Goal: Task Accomplishment & Management: Complete application form

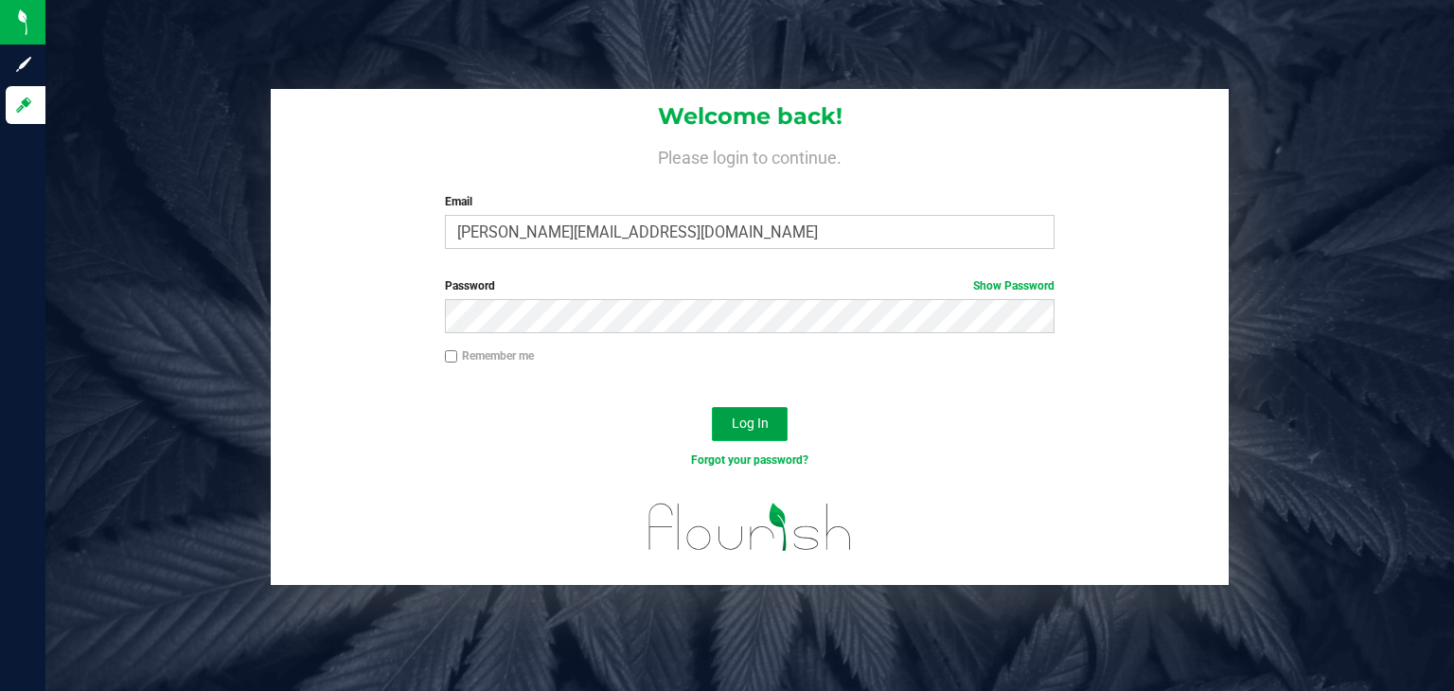
click at [772, 418] on button "Log In" at bounding box center [750, 424] width 76 height 34
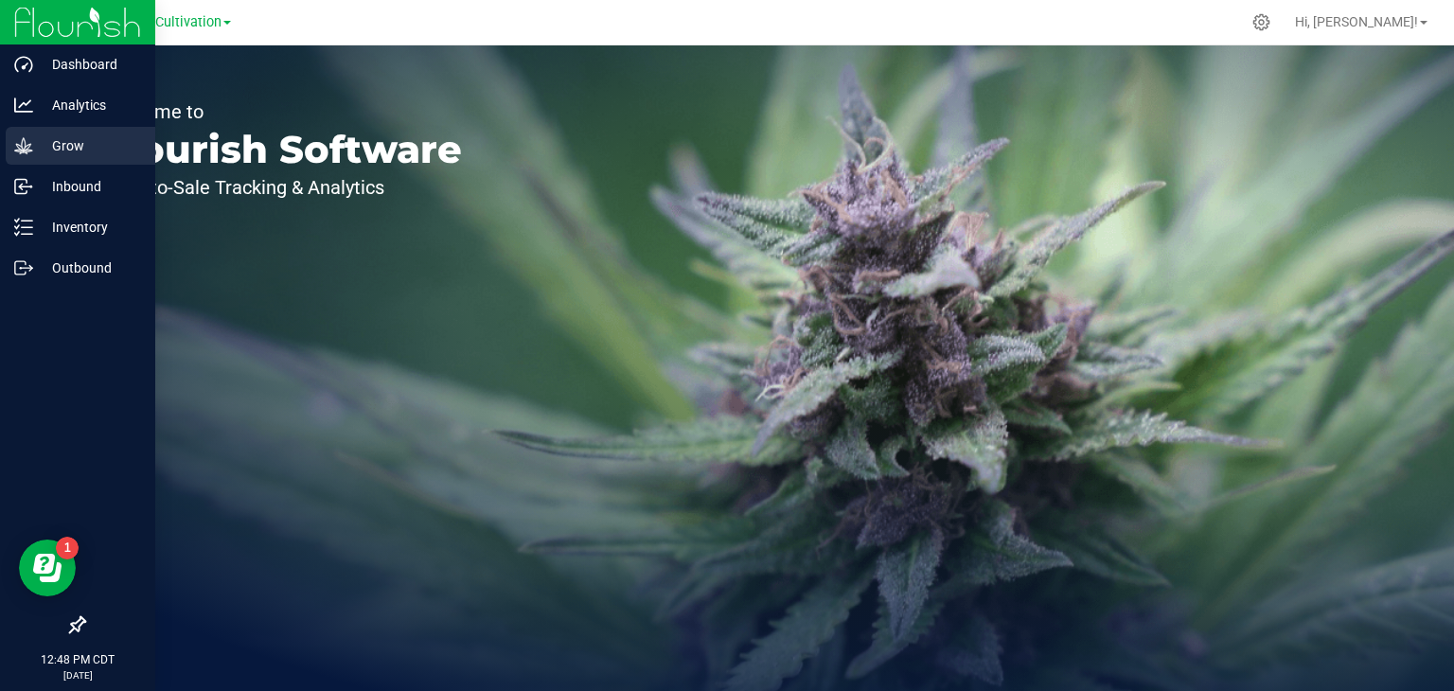
click at [73, 141] on p "Grow" at bounding box center [90, 145] width 114 height 23
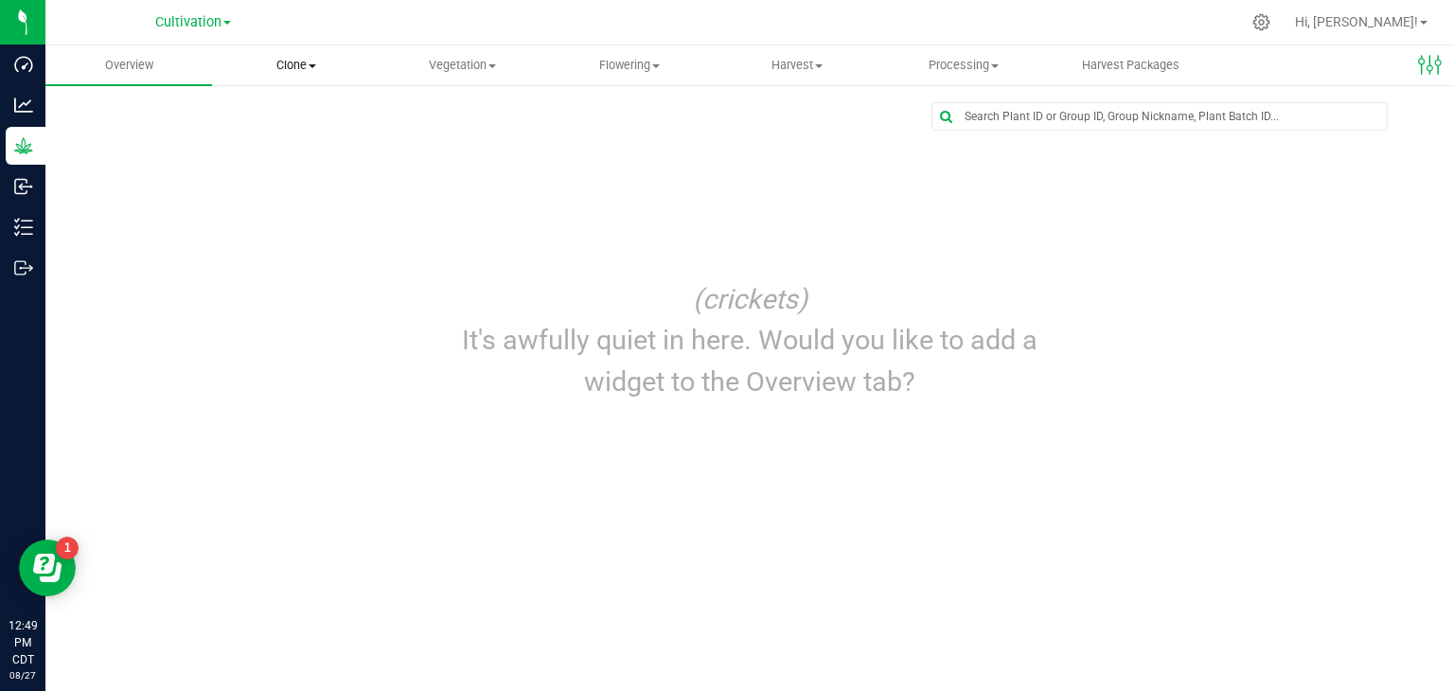
click at [322, 80] on uib-tab-heading "Clone Create plants Cloning groups Cloning plants Apply to plants" at bounding box center [295, 65] width 165 height 38
click at [334, 134] on span "Cloning groups" at bounding box center [283, 137] width 143 height 16
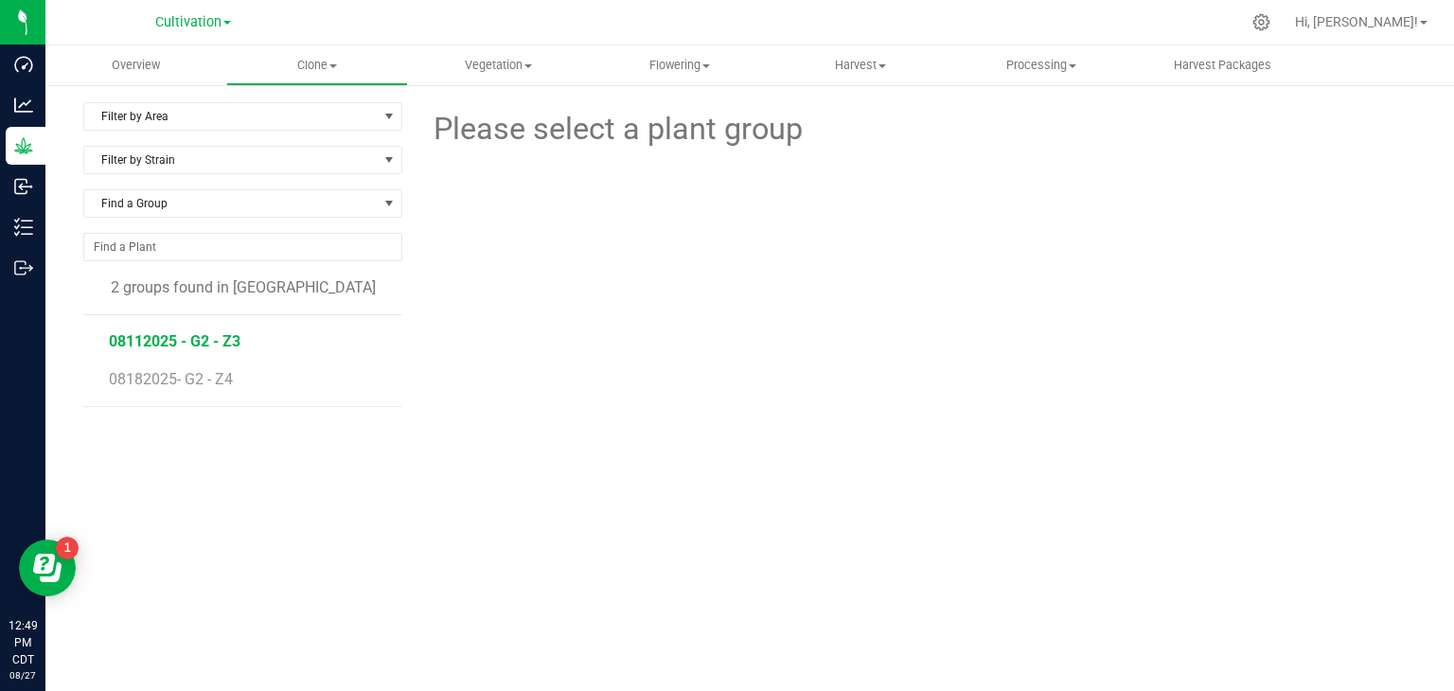
click at [224, 337] on span "08112025 - G2 - Z3" at bounding box center [175, 341] width 132 height 18
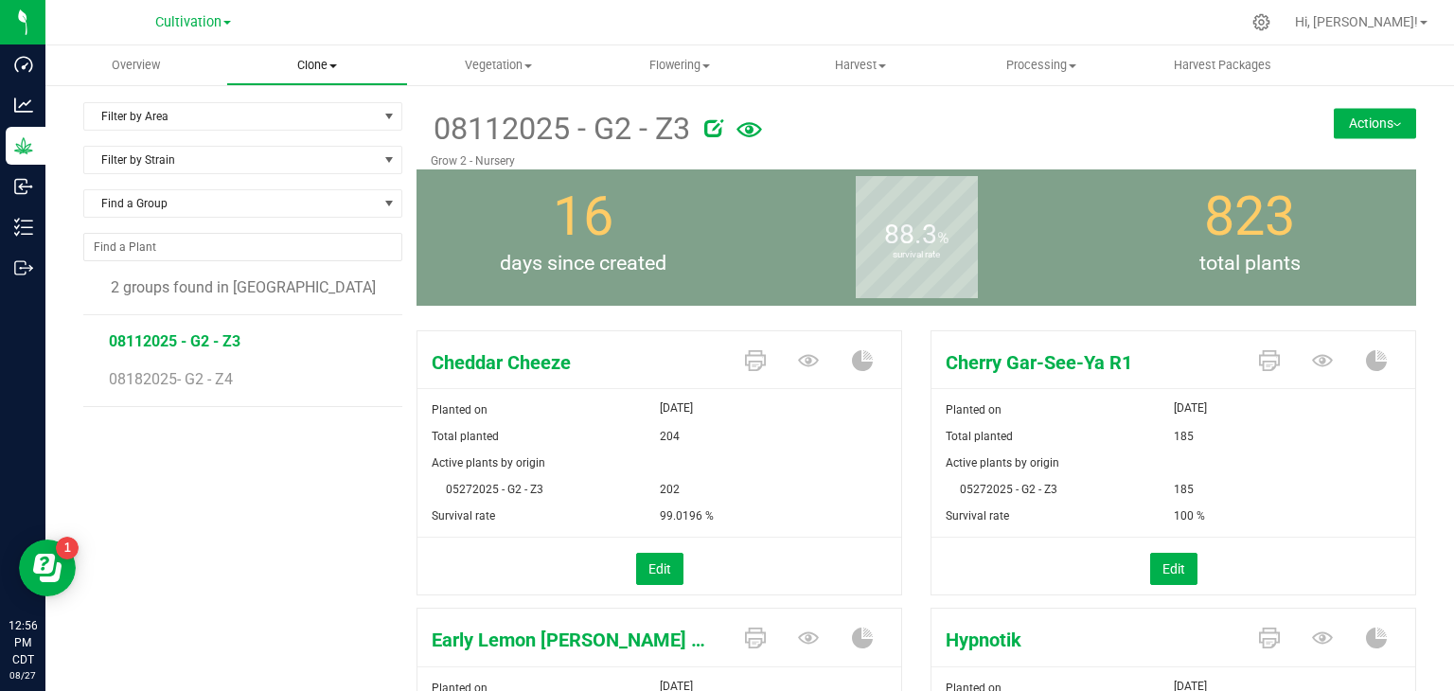
click at [323, 54] on uib-tab-heading "Clone Create plants Cloning groups Cloning plants Apply to plants" at bounding box center [316, 65] width 179 height 38
click at [492, 62] on span "Vegetation" at bounding box center [498, 65] width 179 height 17
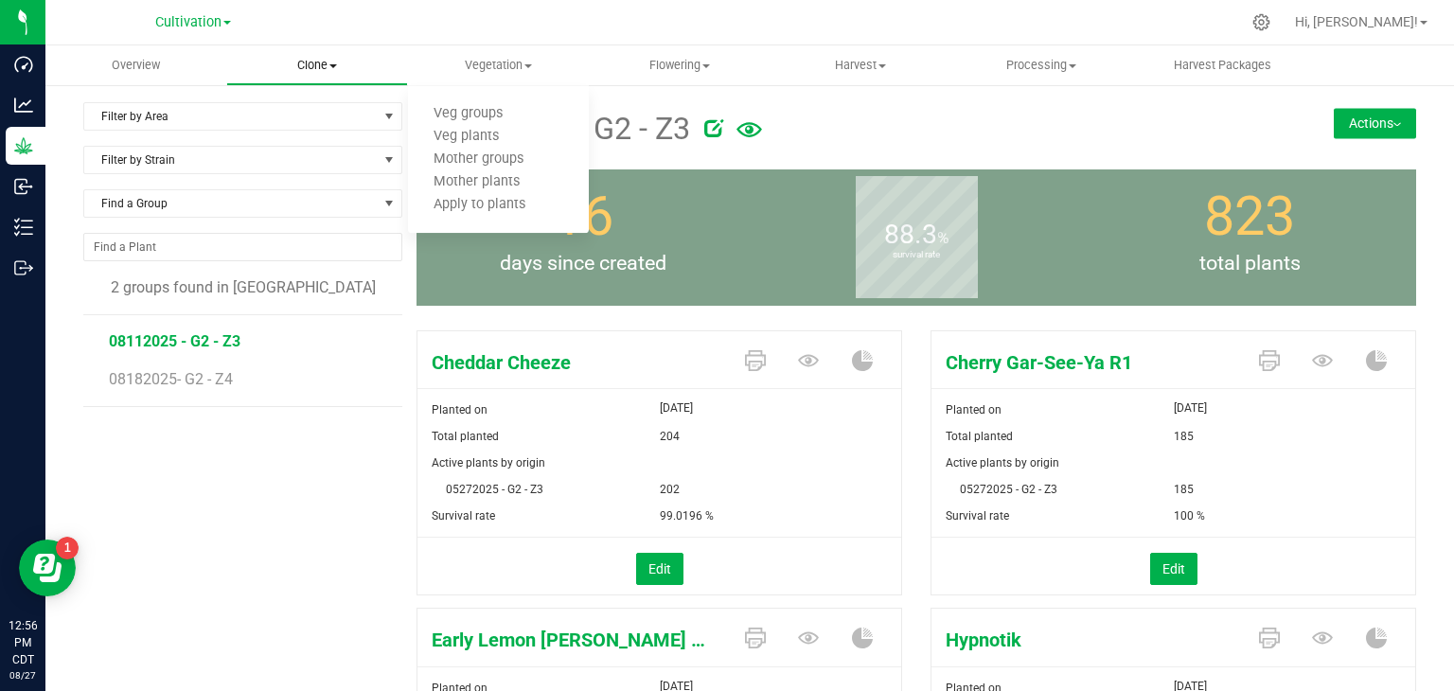
click at [309, 62] on span "Clone" at bounding box center [316, 65] width 179 height 17
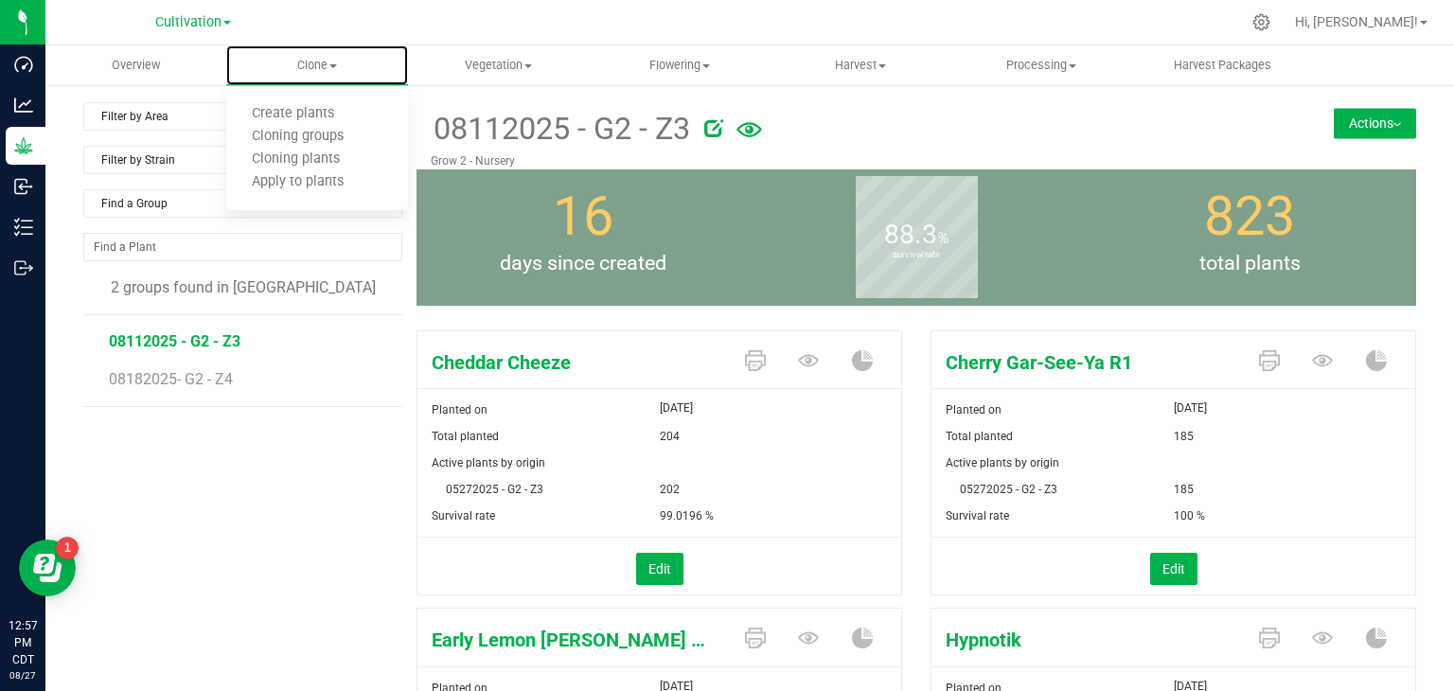
drag, startPoint x: 310, startPoint y: 86, endPoint x: 457, endPoint y: 523, distance: 460.8
click at [320, 109] on span "Create plants" at bounding box center [293, 114] width 134 height 16
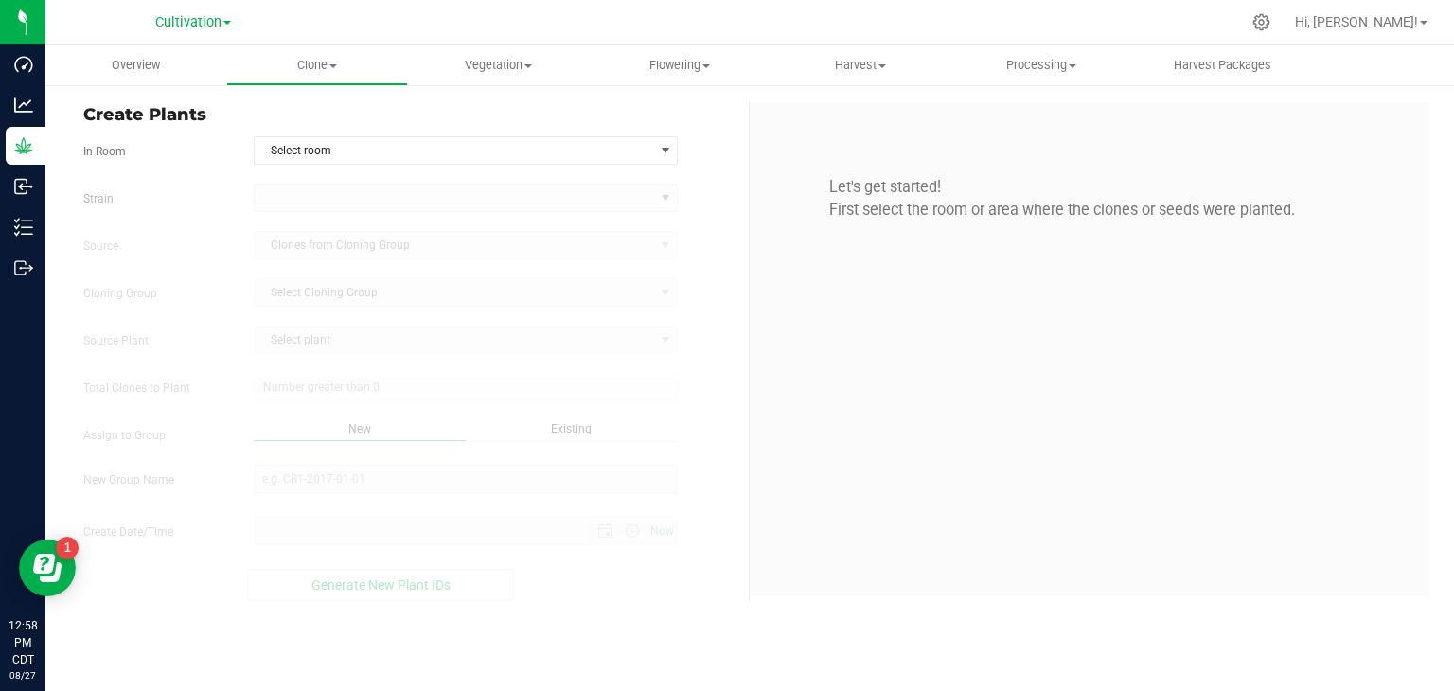
type input "[DATE] 12:58 PM"
click at [379, 148] on span "Select room" at bounding box center [455, 150] width 400 height 27
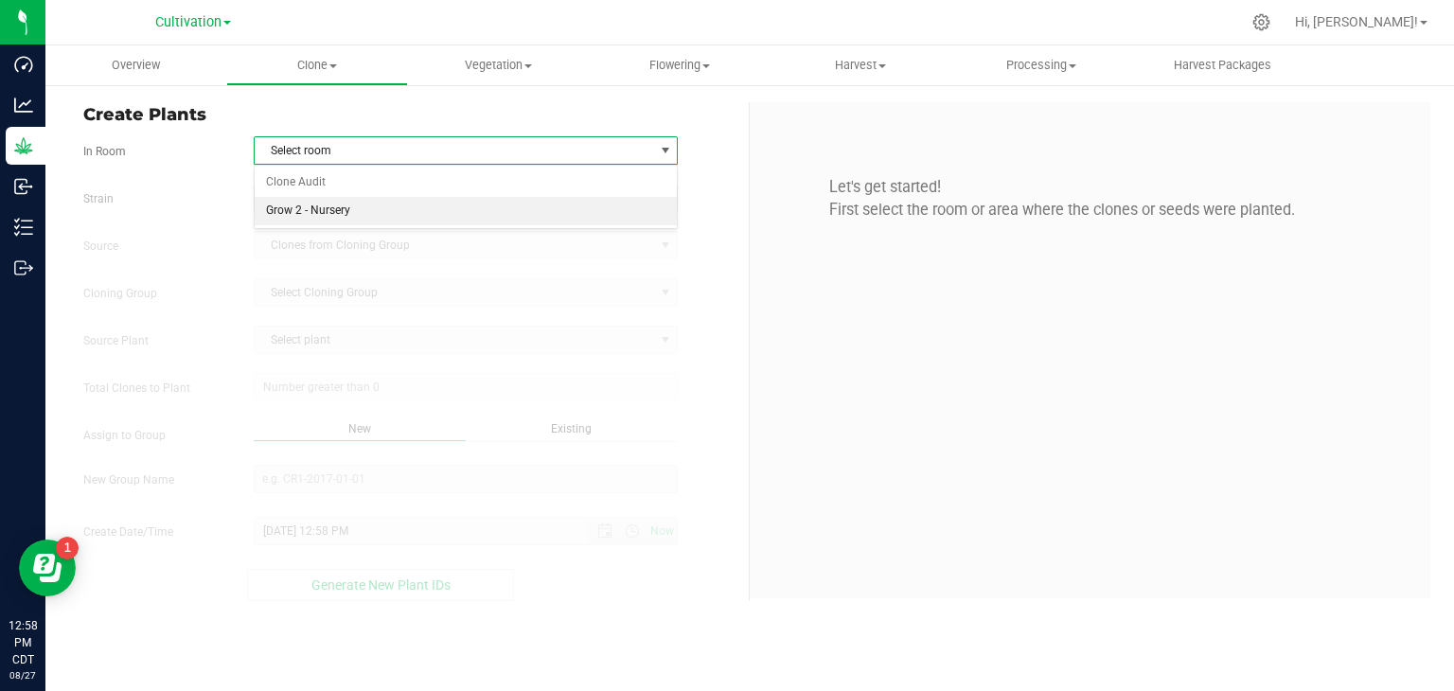
click at [352, 210] on li "Grow 2 - Nursery" at bounding box center [466, 211] width 423 height 28
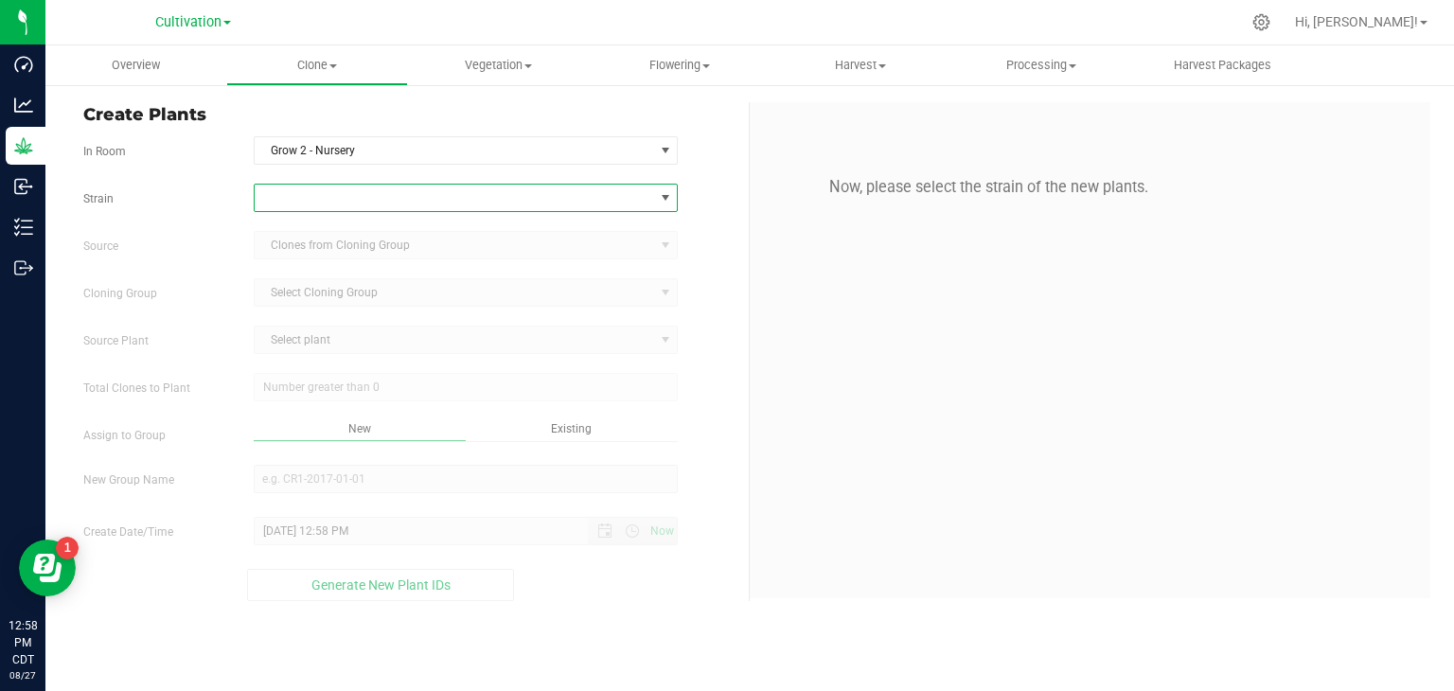
click at [365, 187] on span at bounding box center [455, 198] width 400 height 27
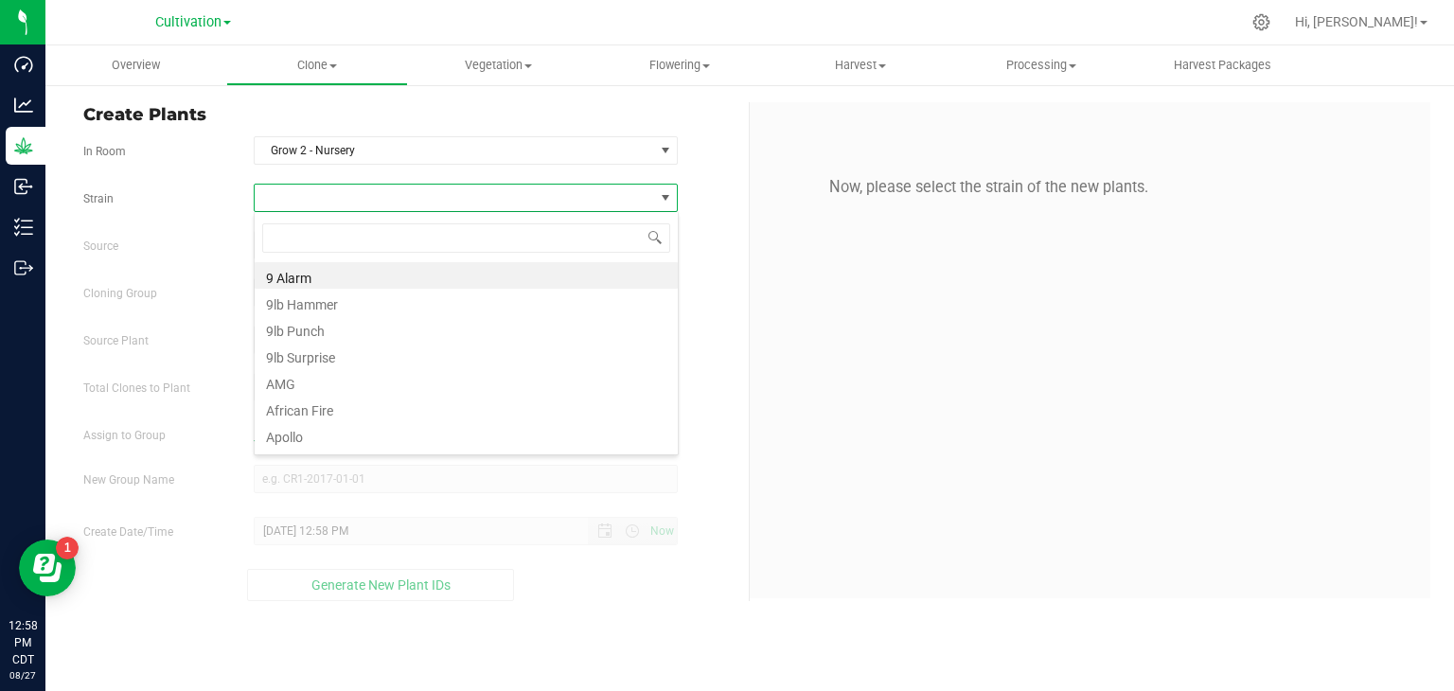
scroll to position [27, 424]
type input "tam"
click at [305, 272] on li "Tamarindo" at bounding box center [466, 275] width 423 height 27
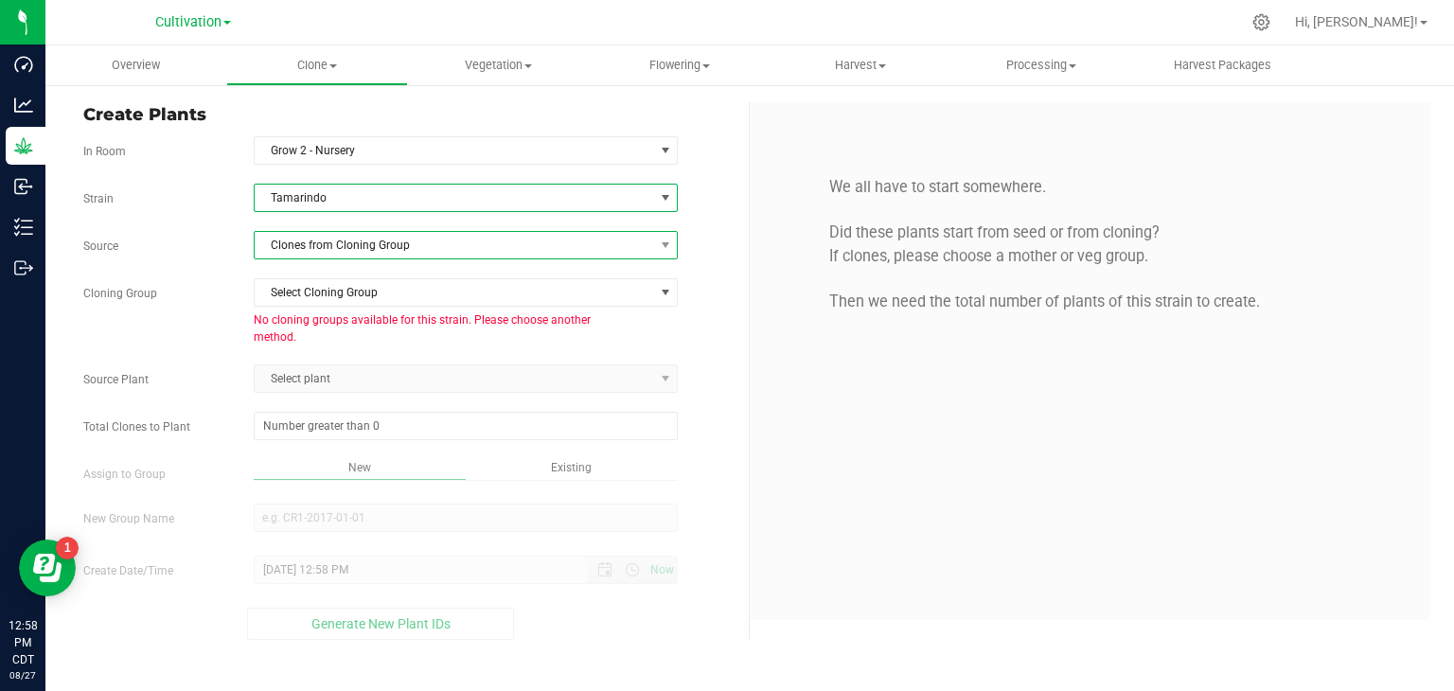
click at [341, 248] on span "Clones from Cloning Group" at bounding box center [455, 245] width 400 height 27
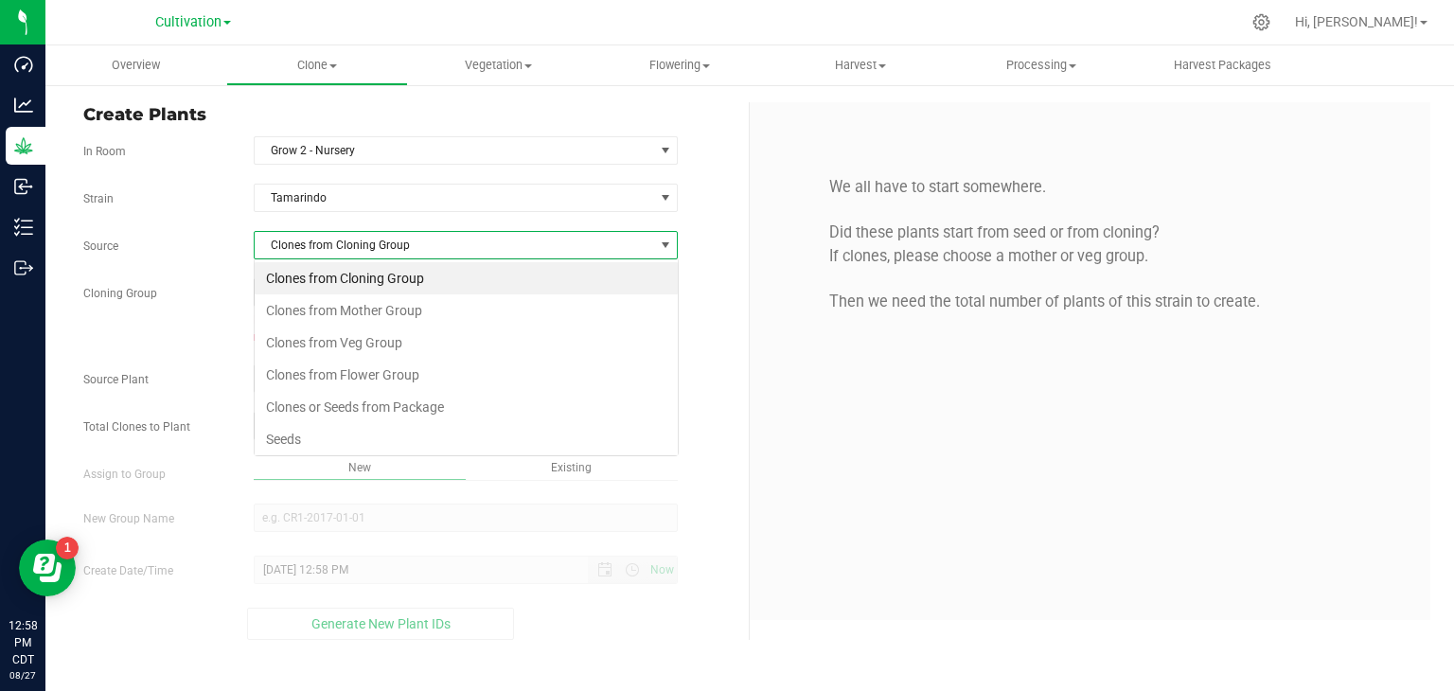
scroll to position [27, 424]
click at [420, 410] on li "Clones or Seeds from Package" at bounding box center [466, 407] width 423 height 32
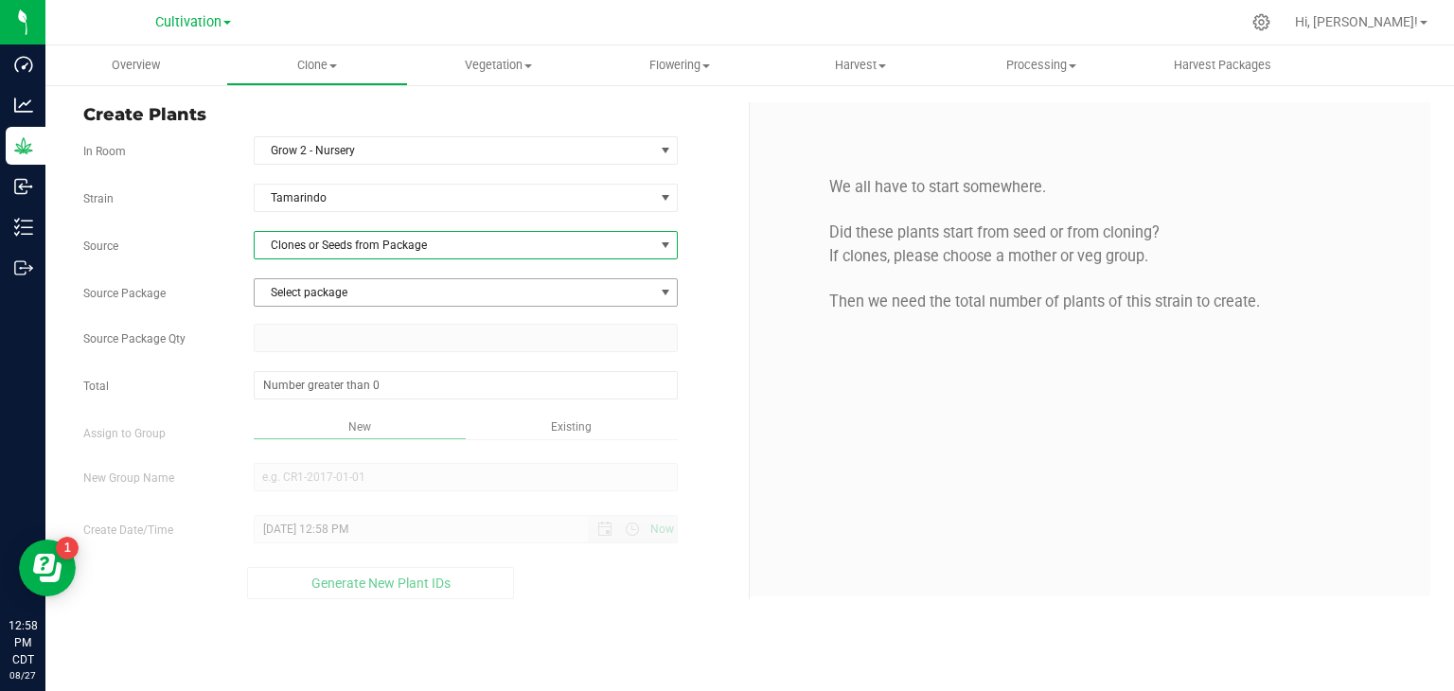
click at [328, 283] on span "Select package" at bounding box center [455, 292] width 400 height 27
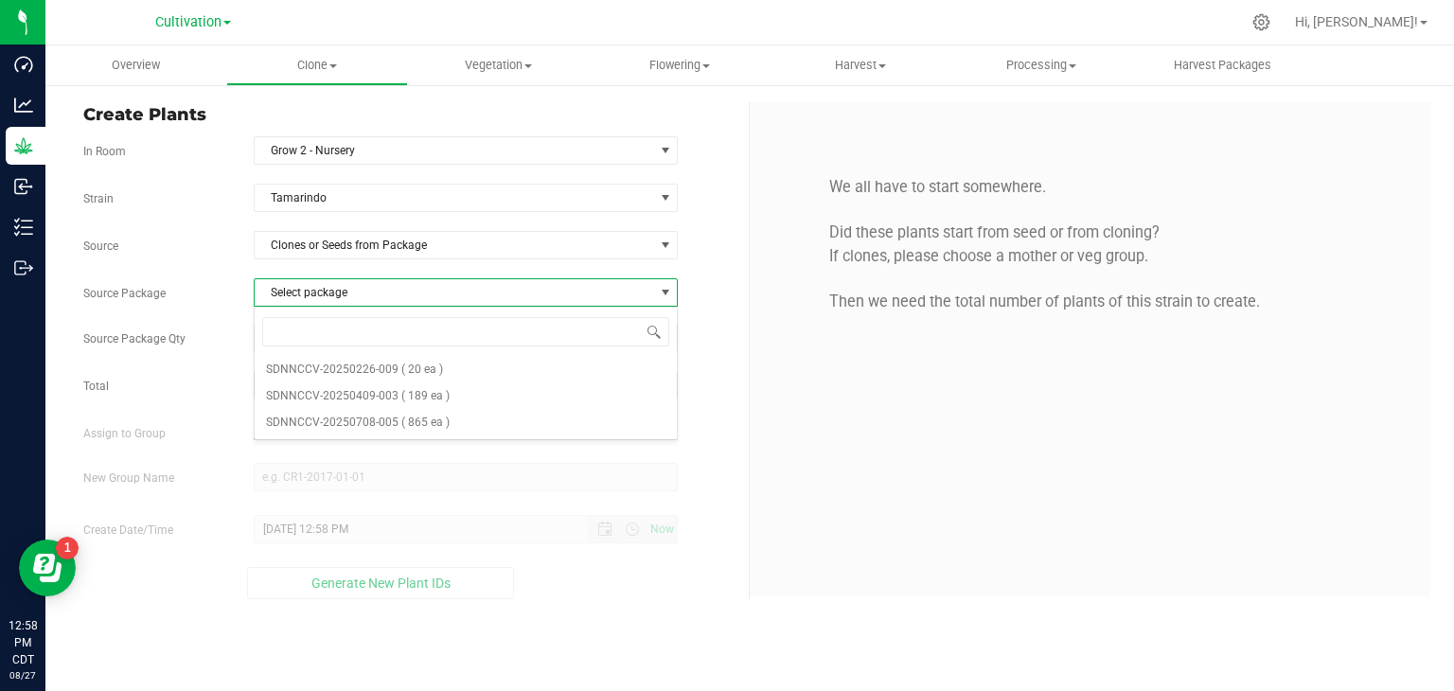
click at [343, 261] on div "Strain Tamarindo Source Clones or Seeds from Package Source Package Select pack…" at bounding box center [408, 392] width 651 height 416
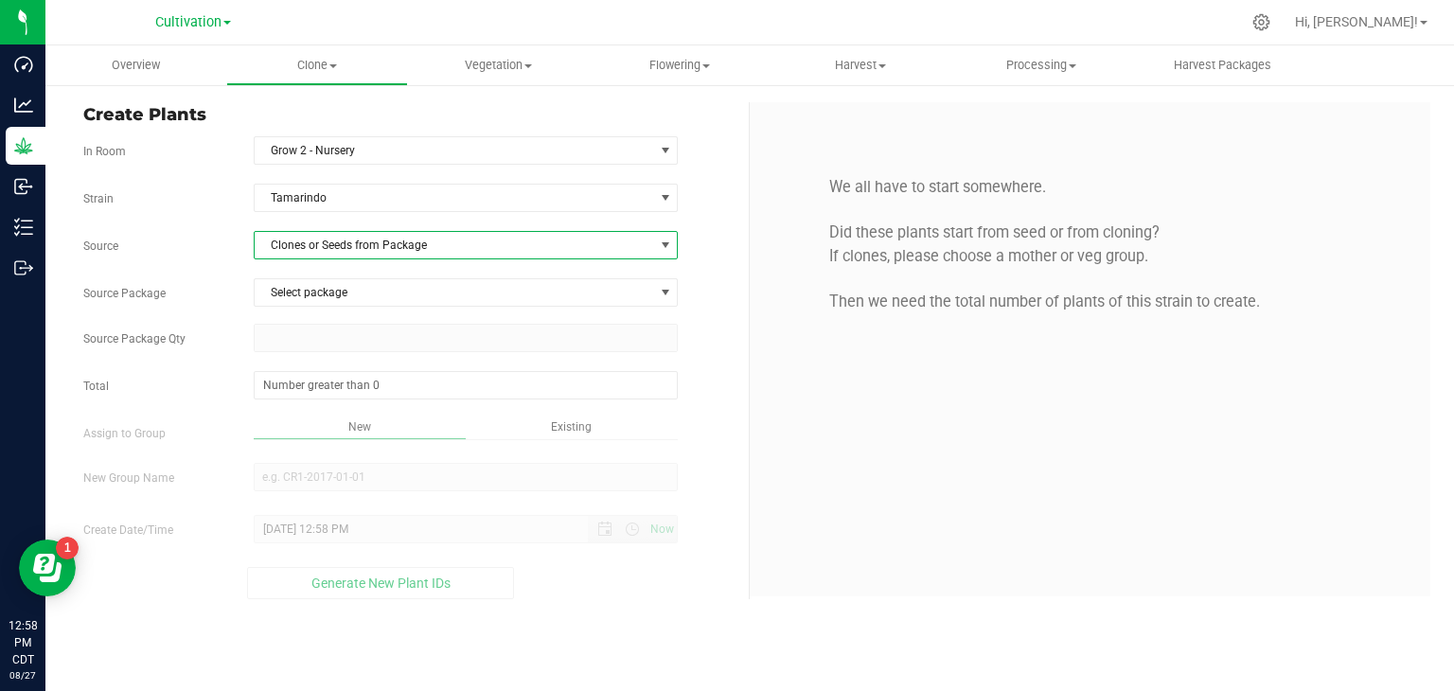
click at [347, 253] on span "Clones or Seeds from Package" at bounding box center [455, 245] width 400 height 27
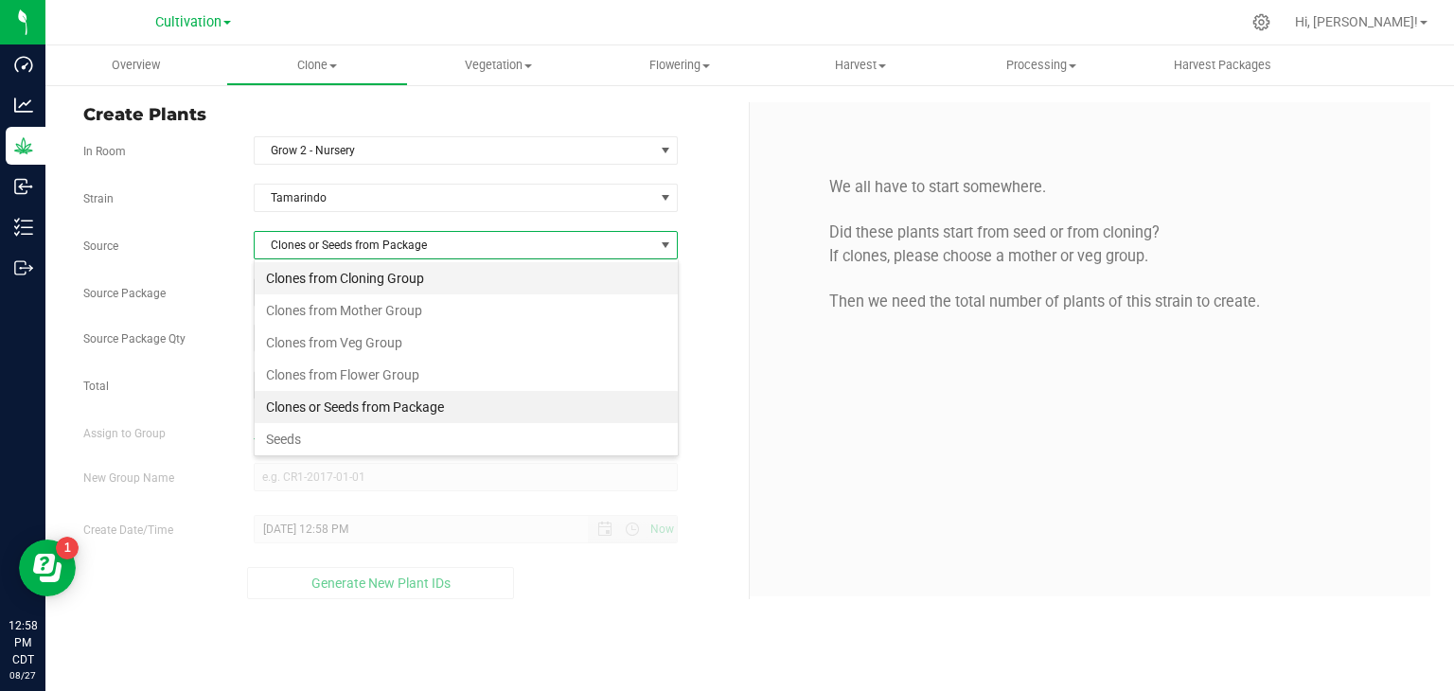
scroll to position [27, 424]
click at [423, 209] on span "Tamarindo" at bounding box center [455, 198] width 400 height 27
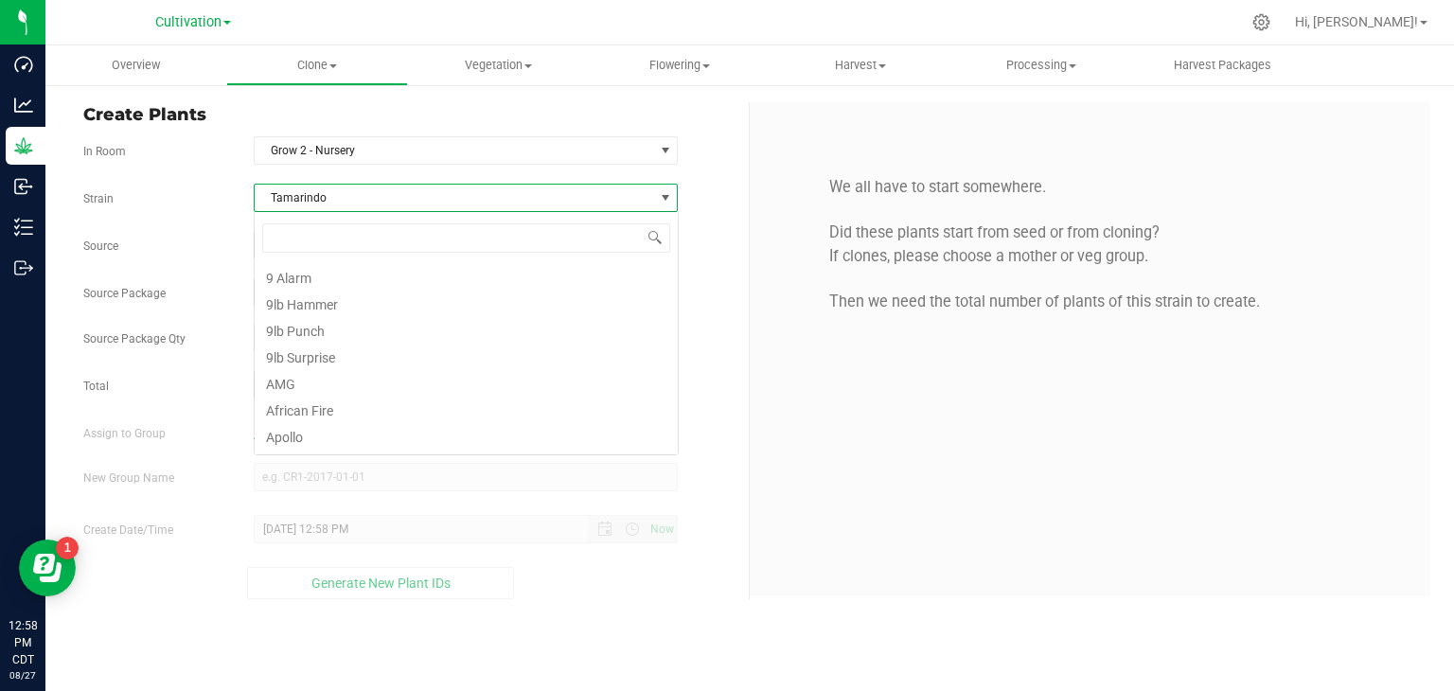
scroll to position [3840, 0]
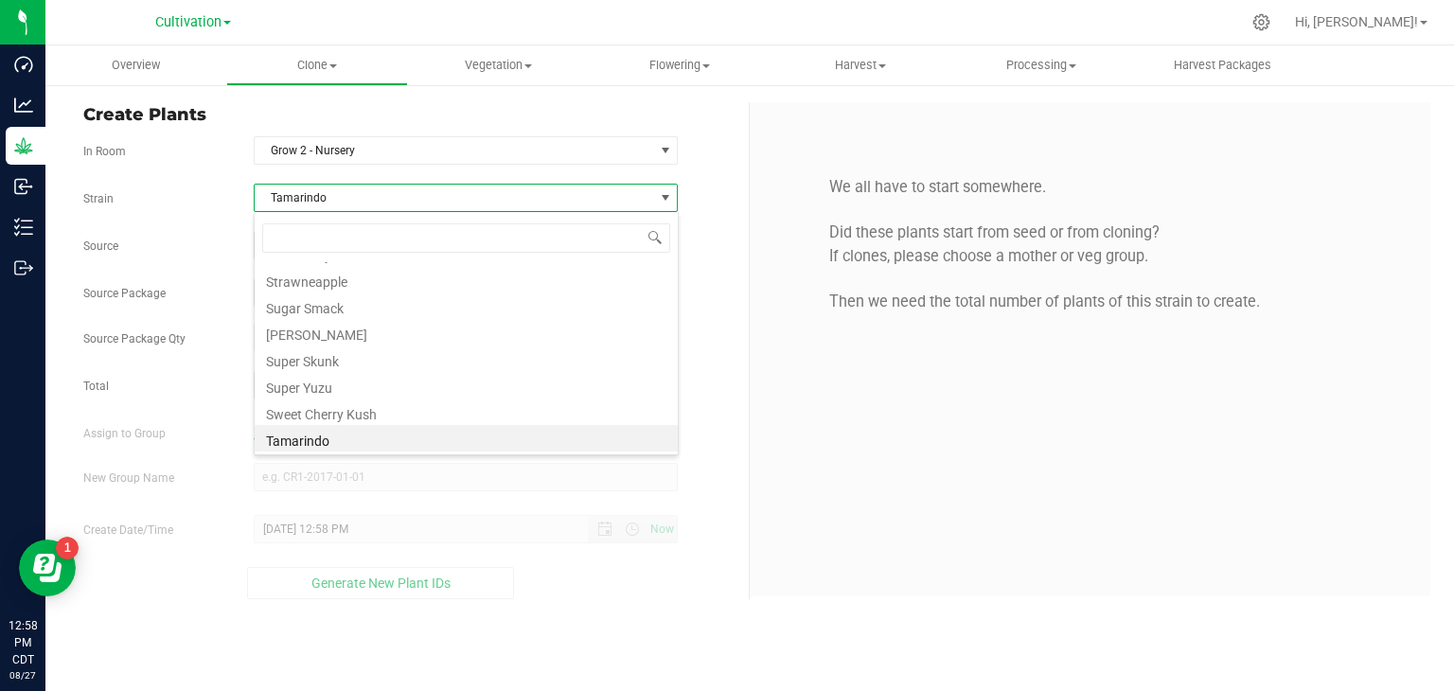
click at [398, 195] on span "Tamarindo" at bounding box center [455, 198] width 400 height 27
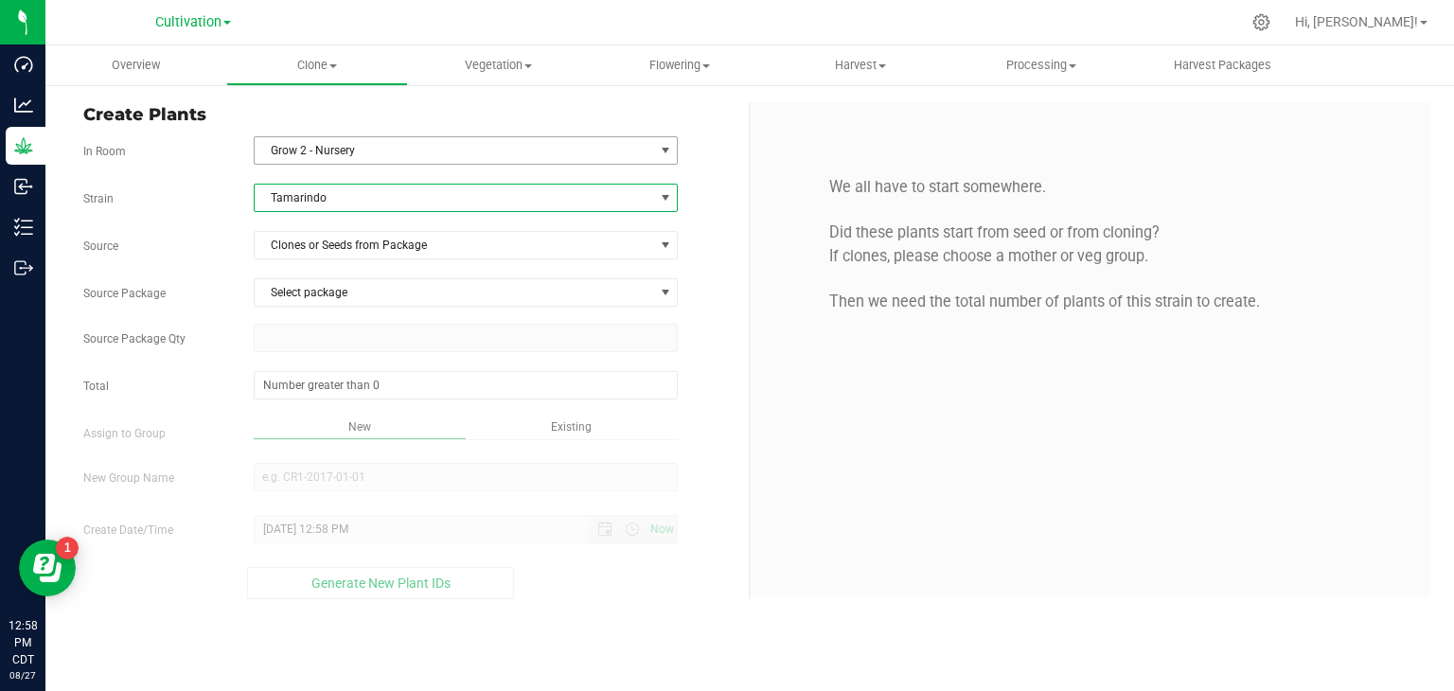
click at [386, 153] on span "Grow 2 - Nursery" at bounding box center [455, 150] width 400 height 27
click at [409, 117] on span "Create Plants" at bounding box center [408, 115] width 651 height 26
click at [341, 66] on span "Clone" at bounding box center [316, 65] width 179 height 17
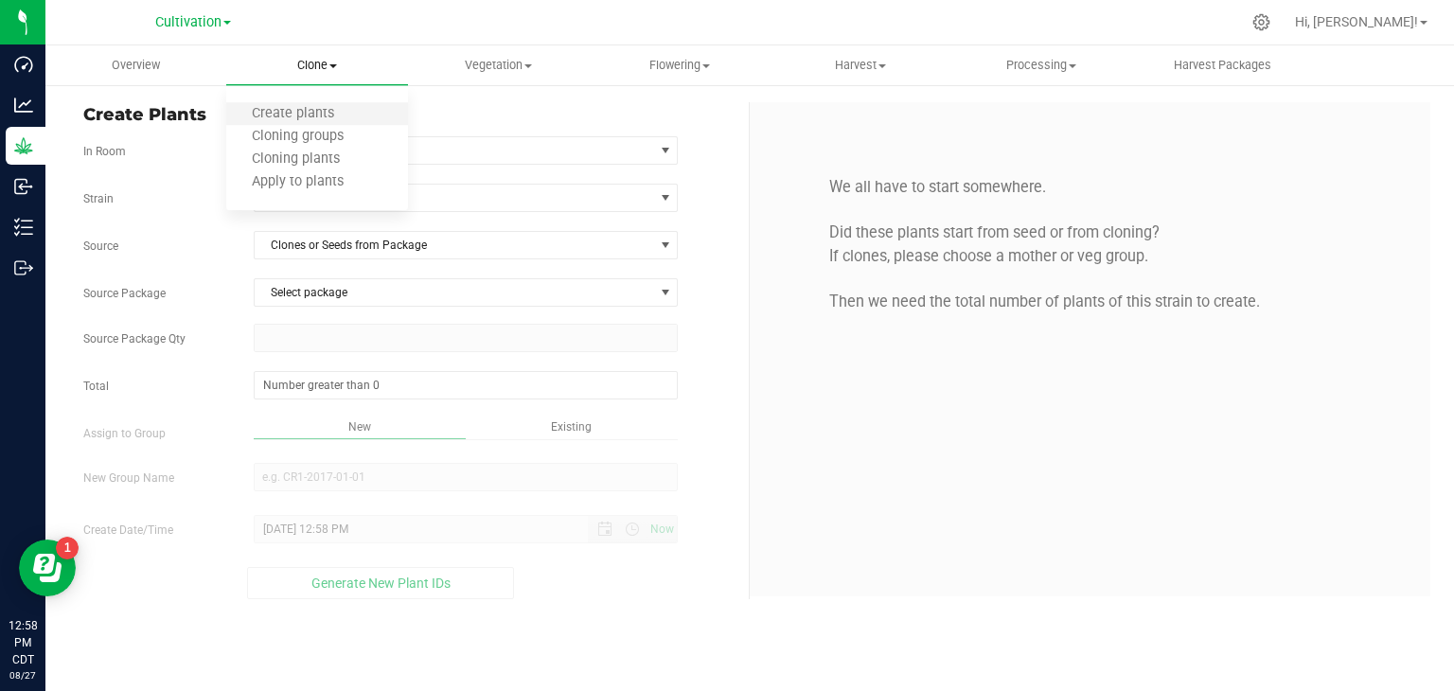
click at [341, 105] on li "Create plants" at bounding box center [316, 114] width 181 height 23
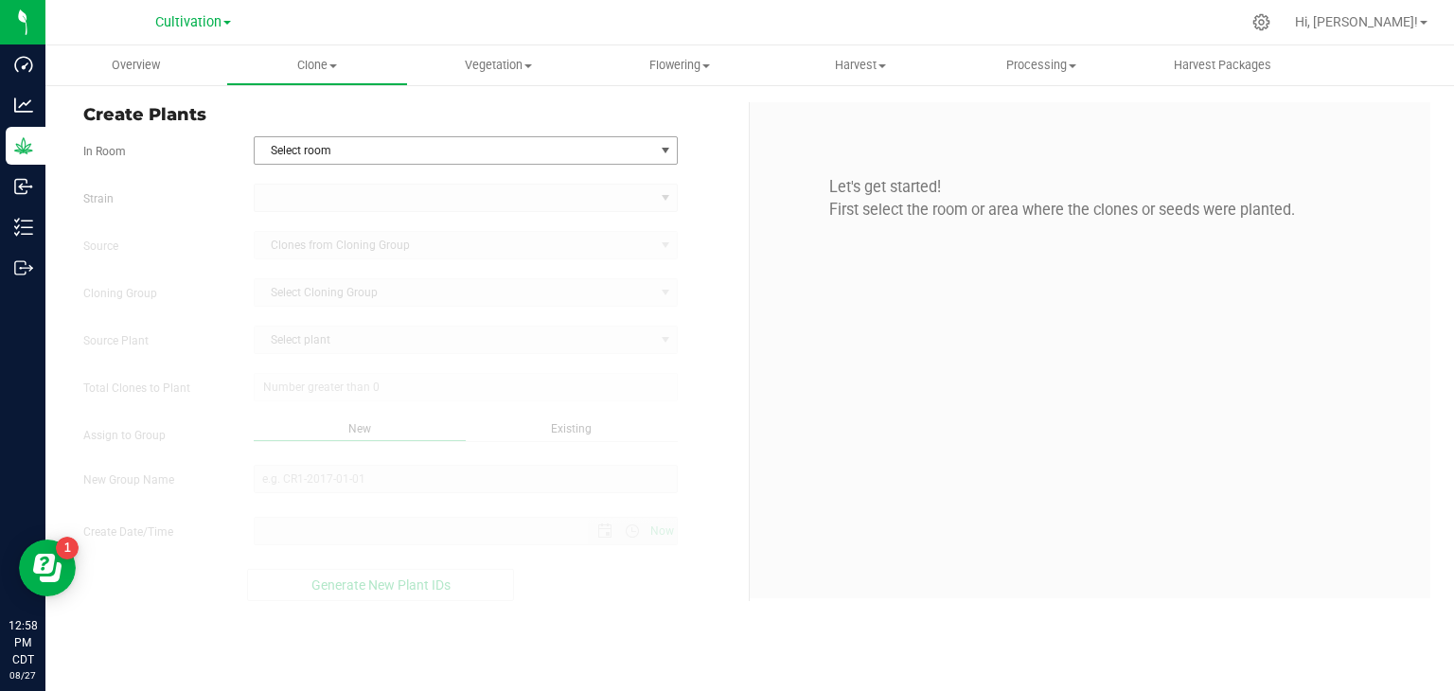
type input "[DATE] 12:58 PM"
click at [371, 152] on span "Select room" at bounding box center [455, 150] width 400 height 27
click at [351, 202] on li "Grow 2 - Nursery" at bounding box center [466, 211] width 423 height 28
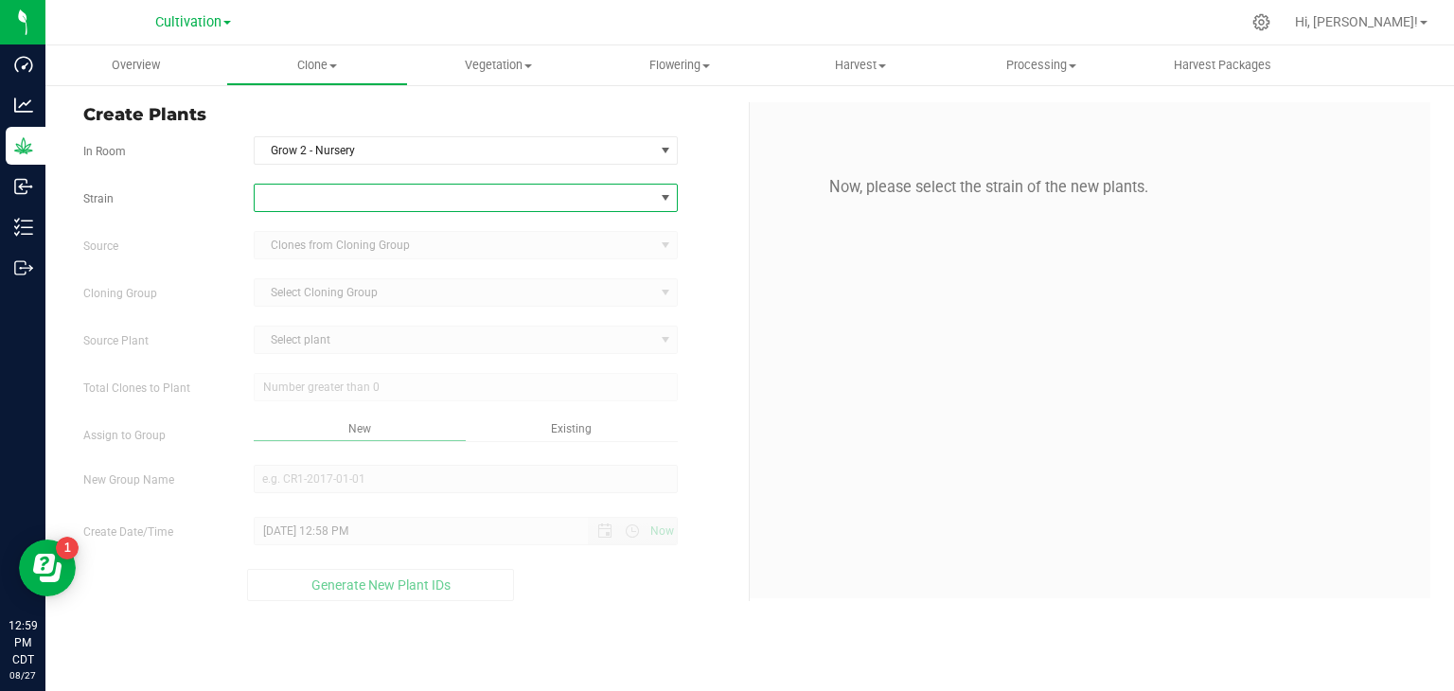
click at [353, 201] on span at bounding box center [455, 198] width 400 height 27
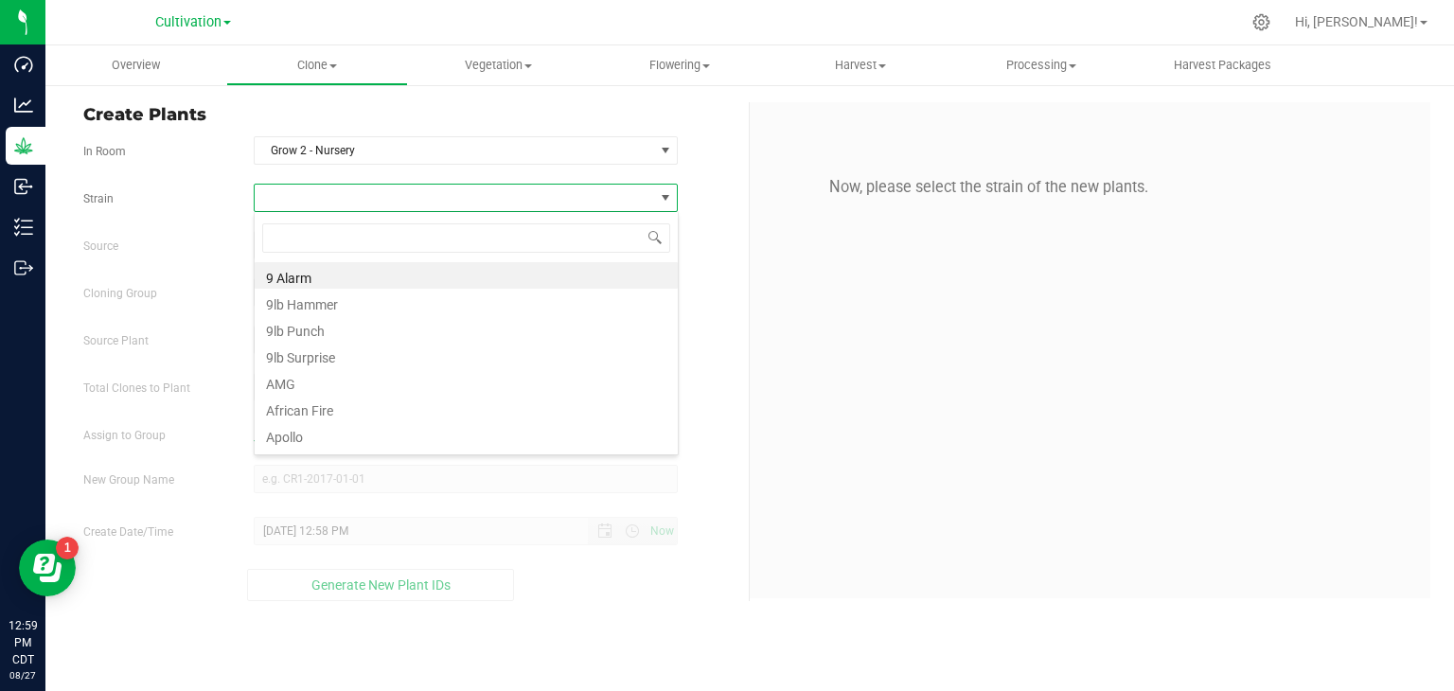
scroll to position [27, 424]
type input "tam"
click at [340, 286] on li "Tamarindo" at bounding box center [466, 275] width 423 height 27
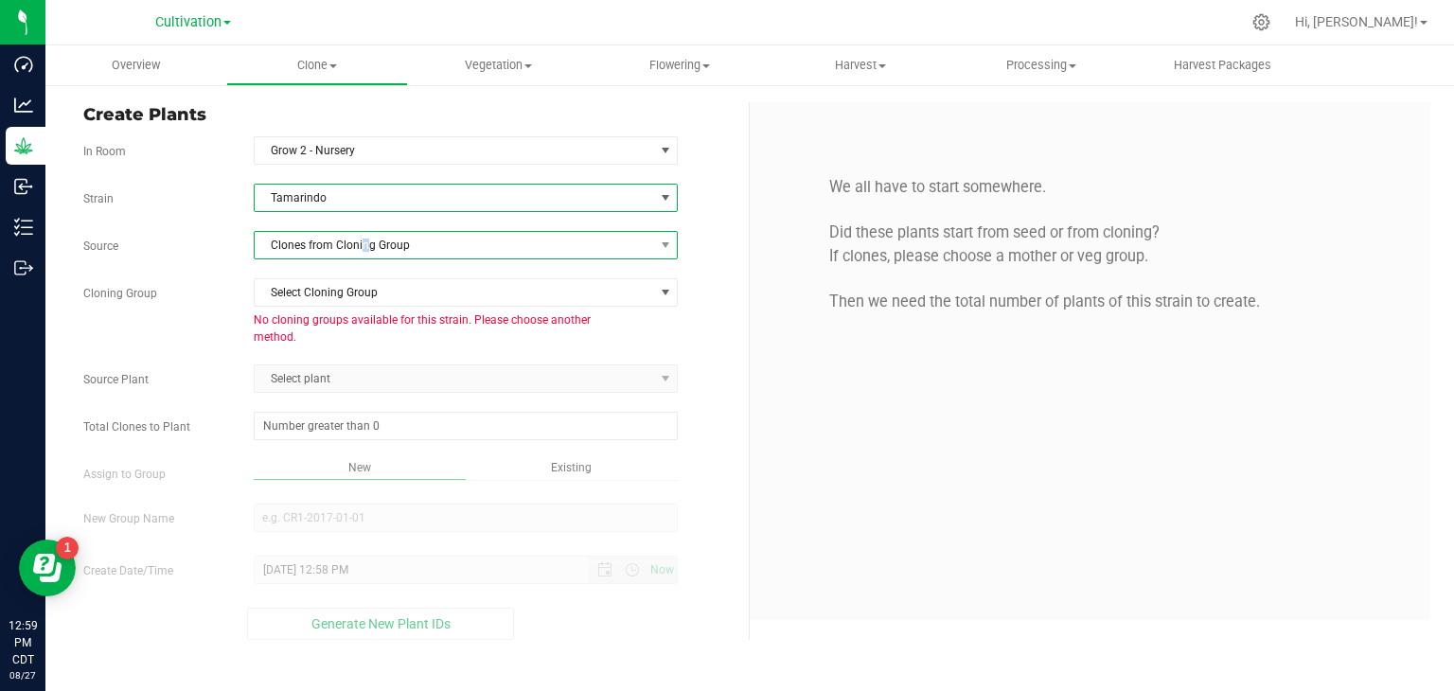
click at [364, 243] on span "Clones from Cloning Group" at bounding box center [455, 245] width 400 height 27
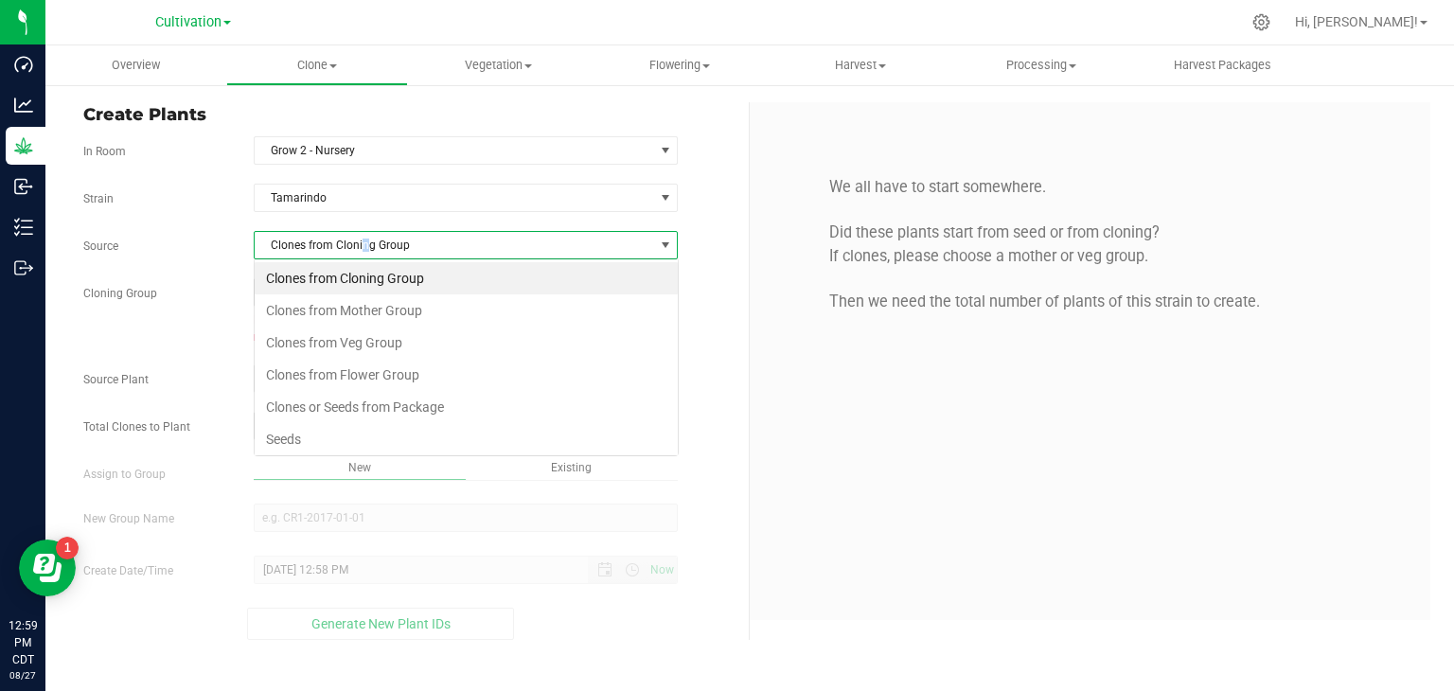
scroll to position [27, 424]
click at [428, 402] on li "Clones or Seeds from Package" at bounding box center [466, 407] width 423 height 32
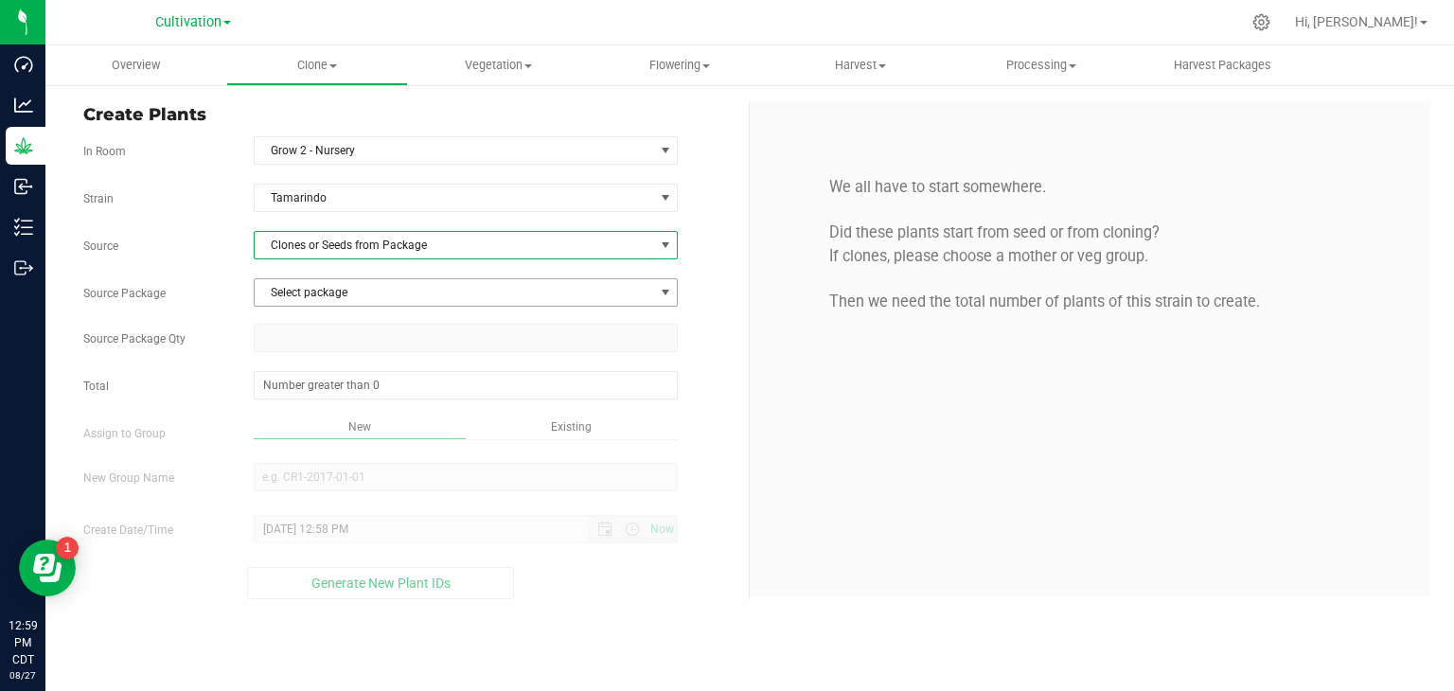
click at [449, 287] on span "Select package" at bounding box center [455, 292] width 400 height 27
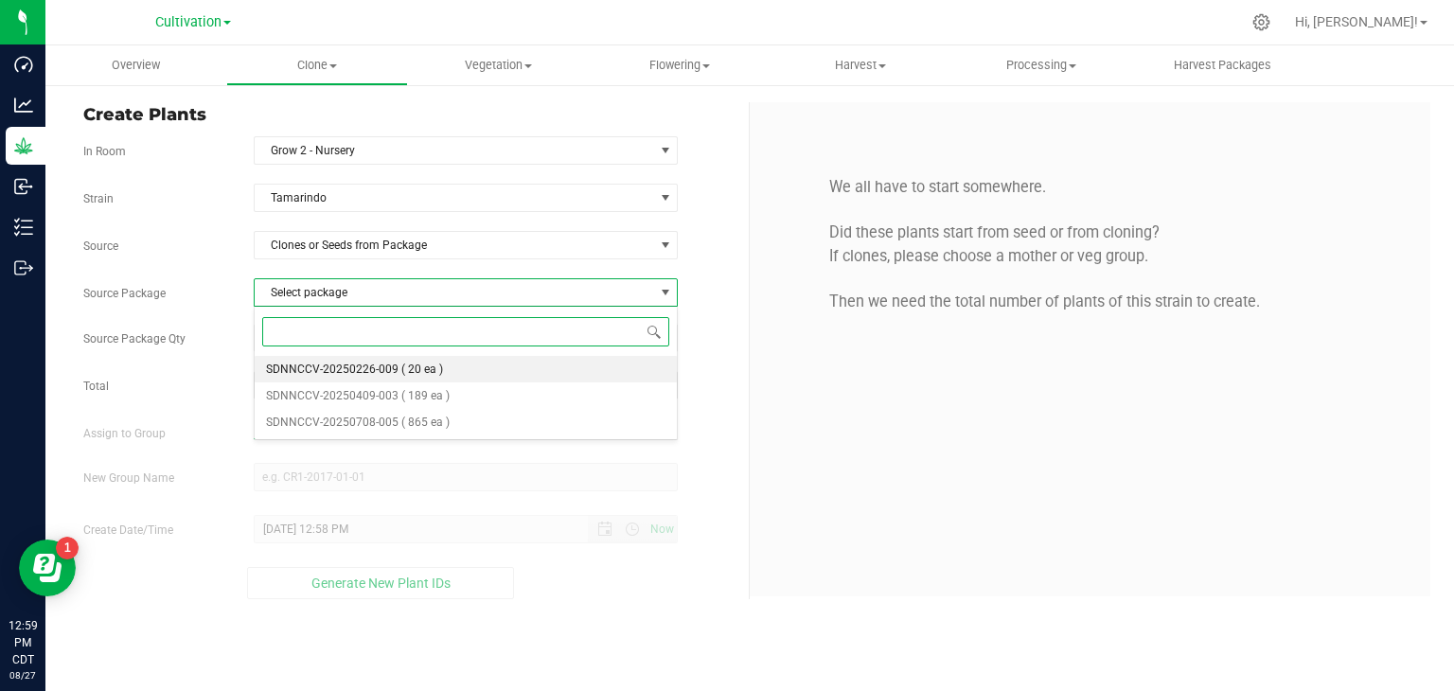
click at [392, 370] on span "SDNNCCV-20250226-009" at bounding box center [332, 369] width 133 height 13
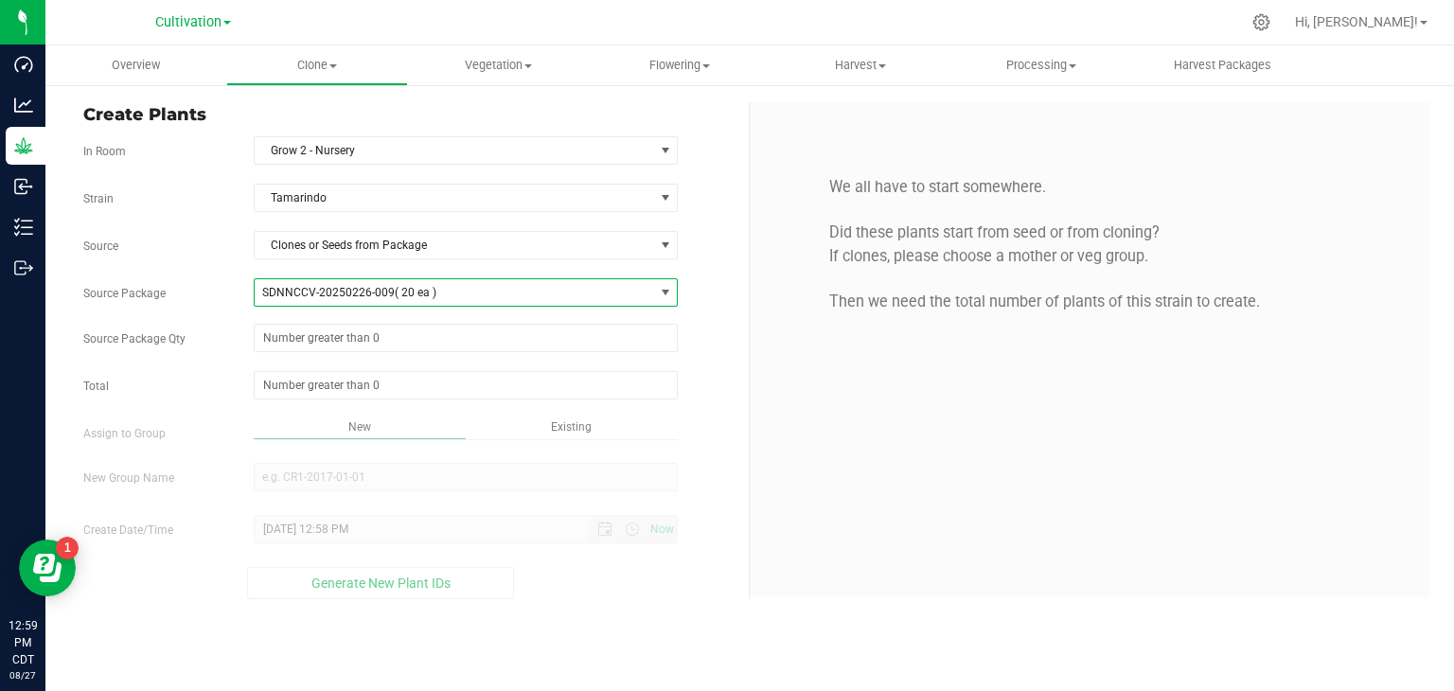
click at [424, 287] on span "( 20 ea )" at bounding box center [416, 292] width 42 height 13
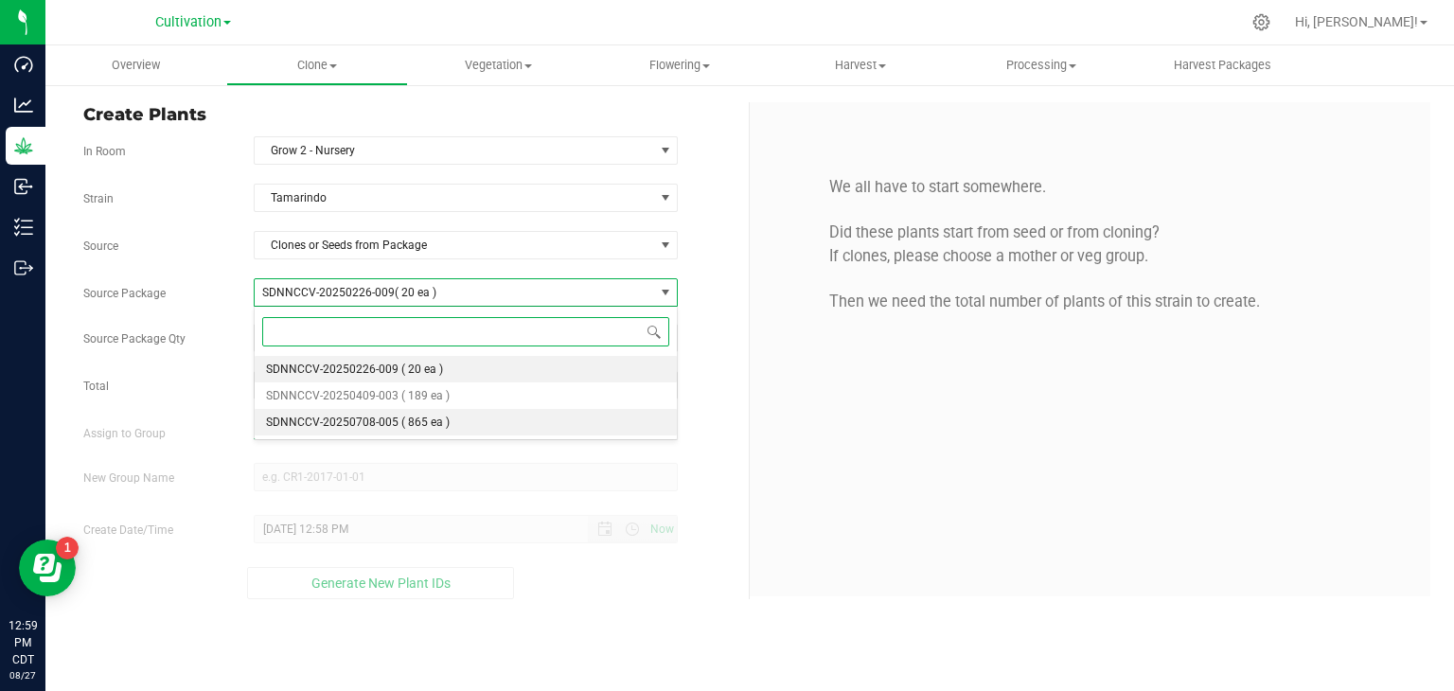
click at [436, 425] on span "( 865 ea )" at bounding box center [425, 422] width 48 height 13
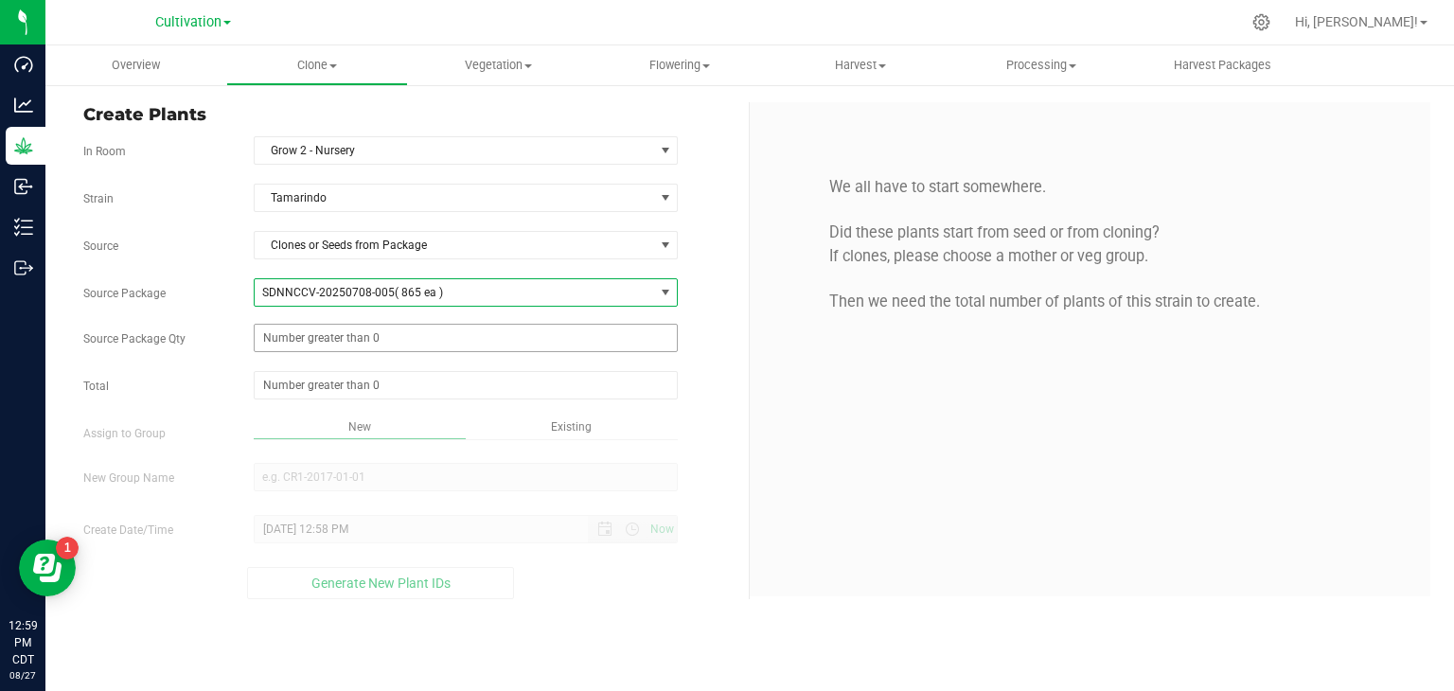
click at [313, 346] on span at bounding box center [466, 338] width 425 height 28
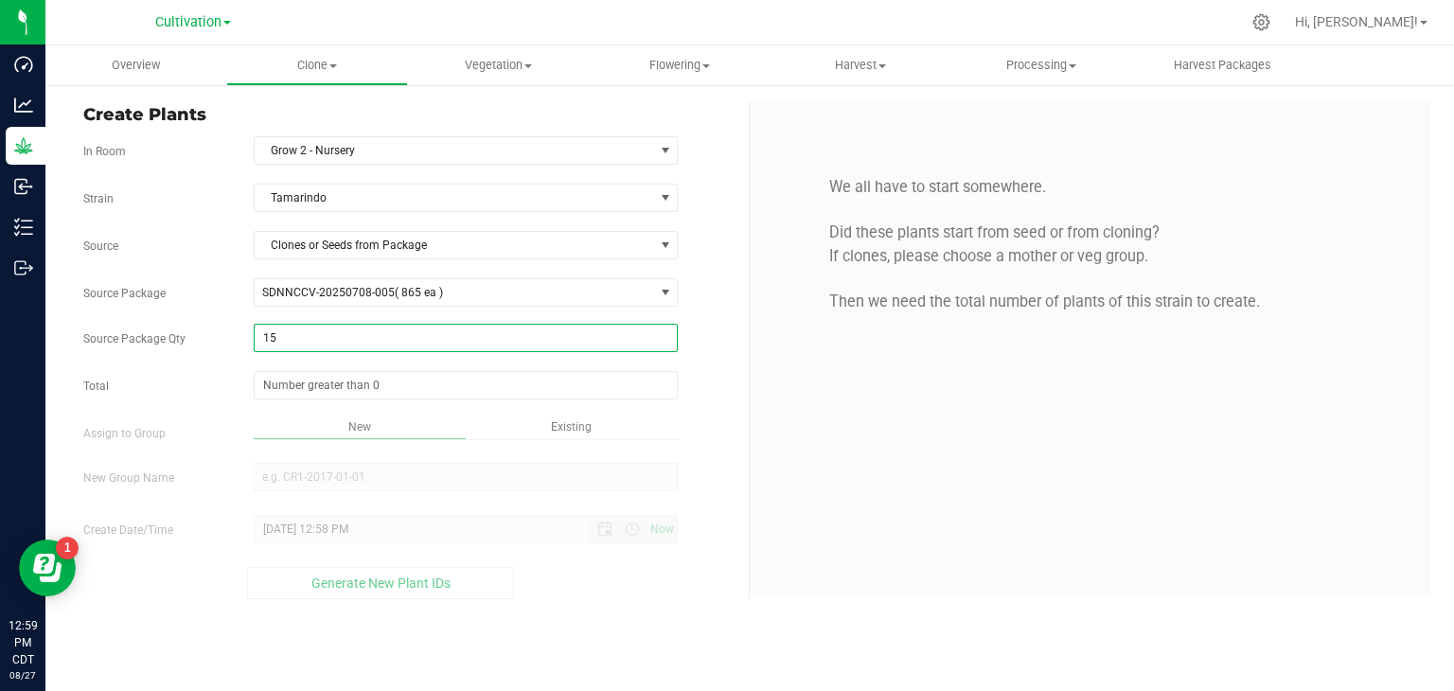
type input "156"
click at [313, 376] on span at bounding box center [466, 385] width 425 height 28
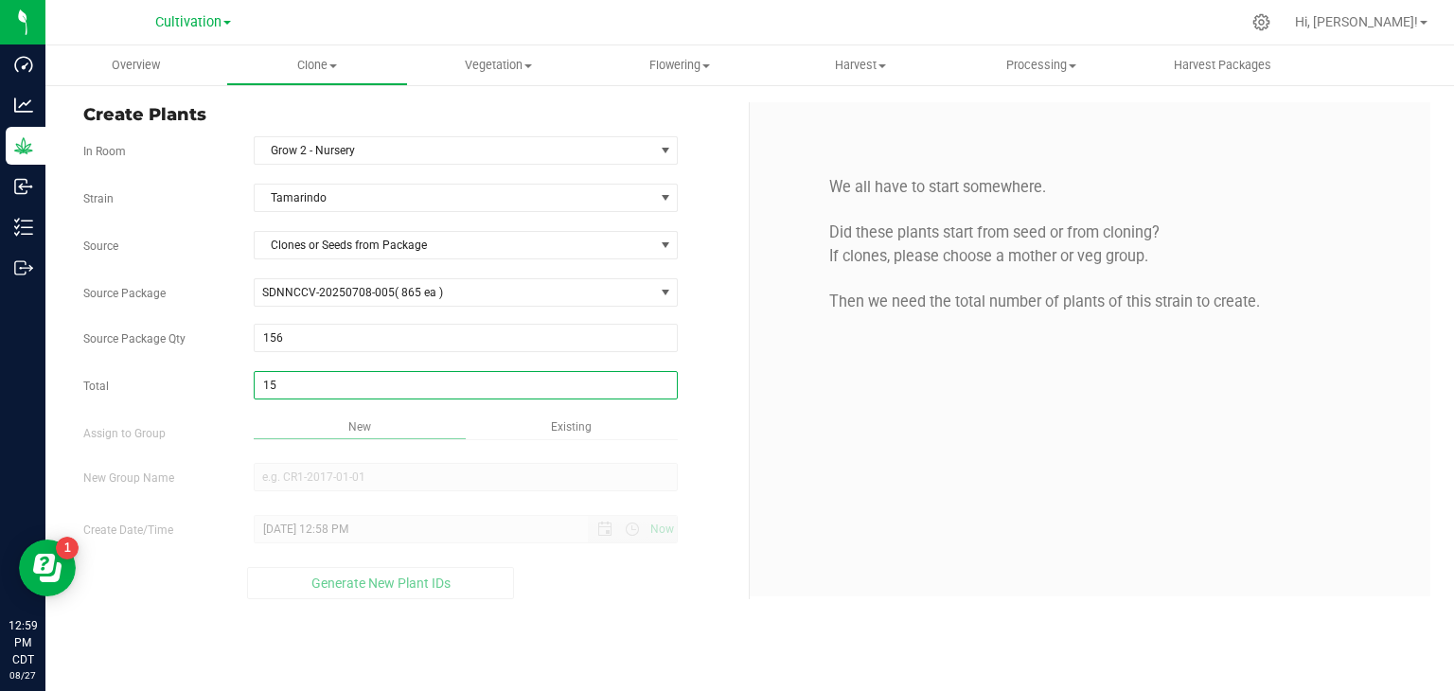
type input "156"
click at [220, 368] on div "Overview Clone Create plants Cloning groups Cloning plants Apply to plants Vege…" at bounding box center [749, 368] width 1409 height 646
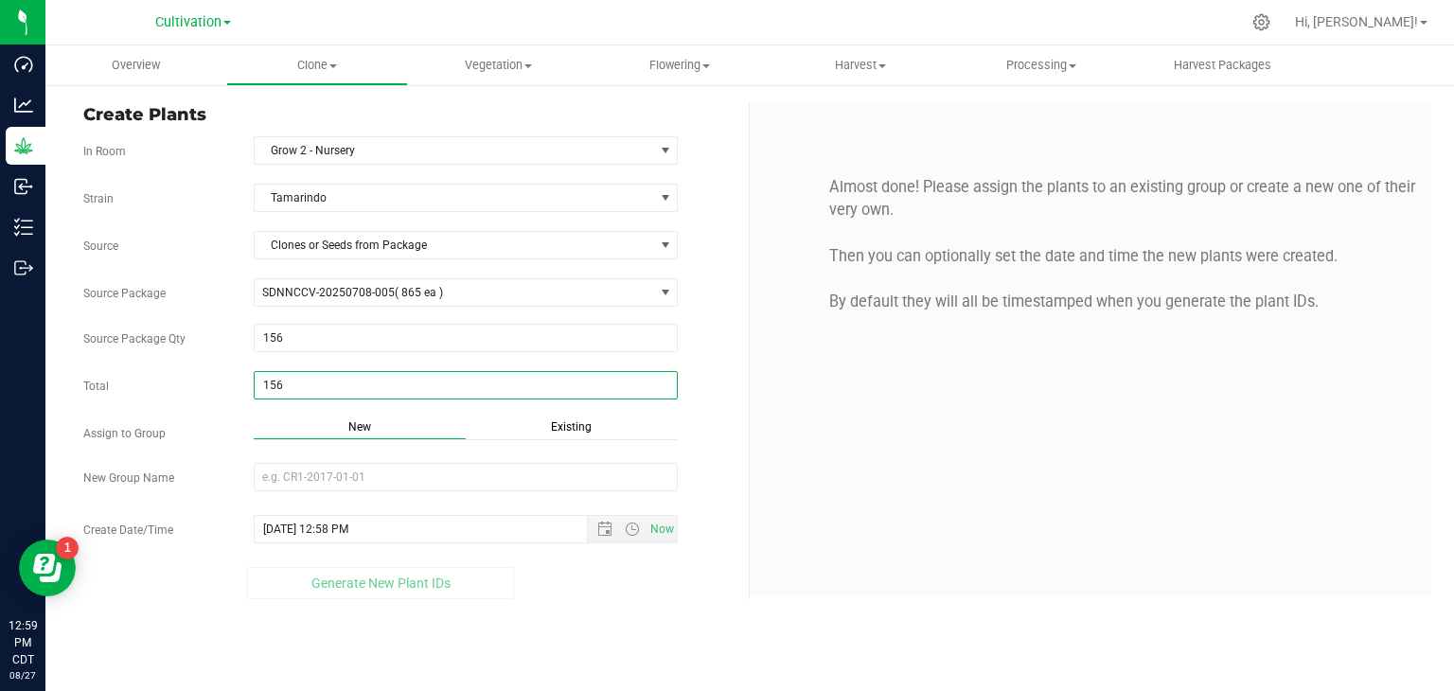
drag, startPoint x: 322, startPoint y: 393, endPoint x: 62, endPoint y: 342, distance: 265.3
click at [57, 345] on div "Create Plants In Room Grow 2 - Nursery Select room Clone Audit Grow 2 - Nursery…" at bounding box center [749, 350] width 1409 height 535
type input "0"
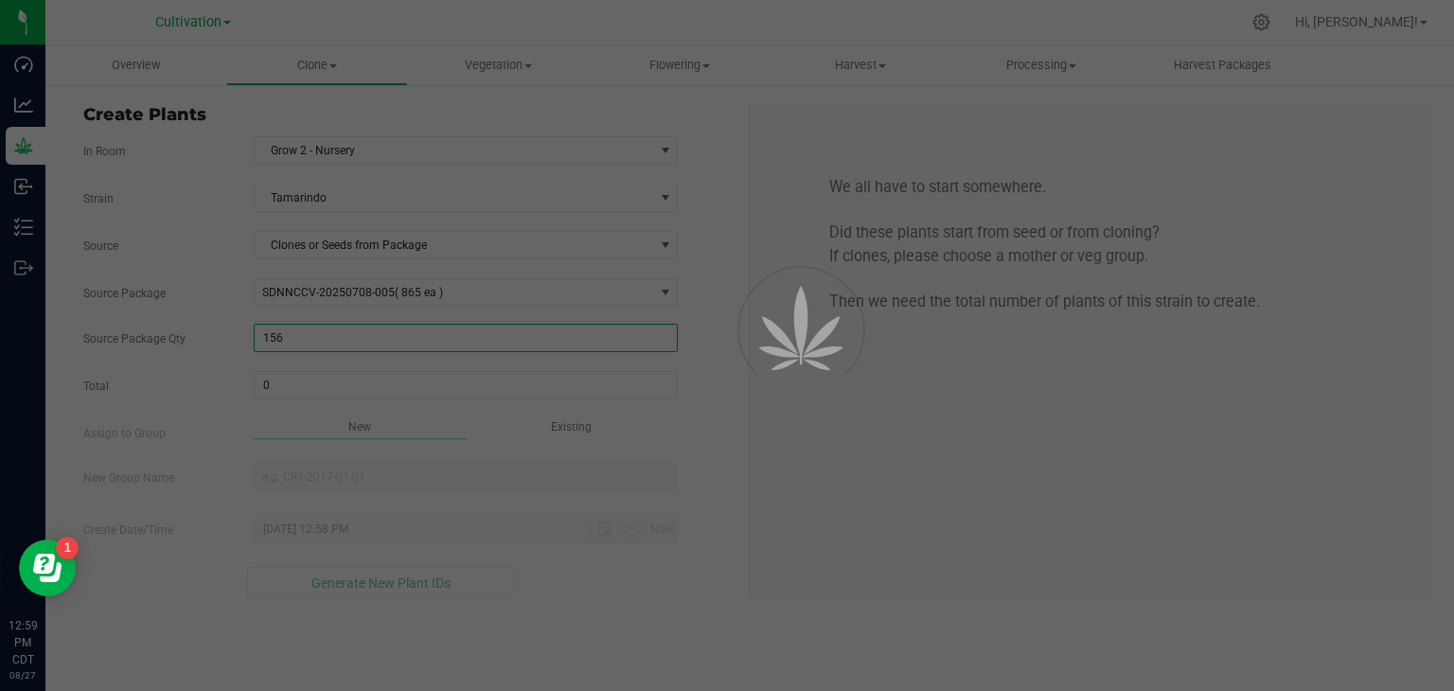
click at [351, 330] on span "156 156" at bounding box center [466, 338] width 425 height 28
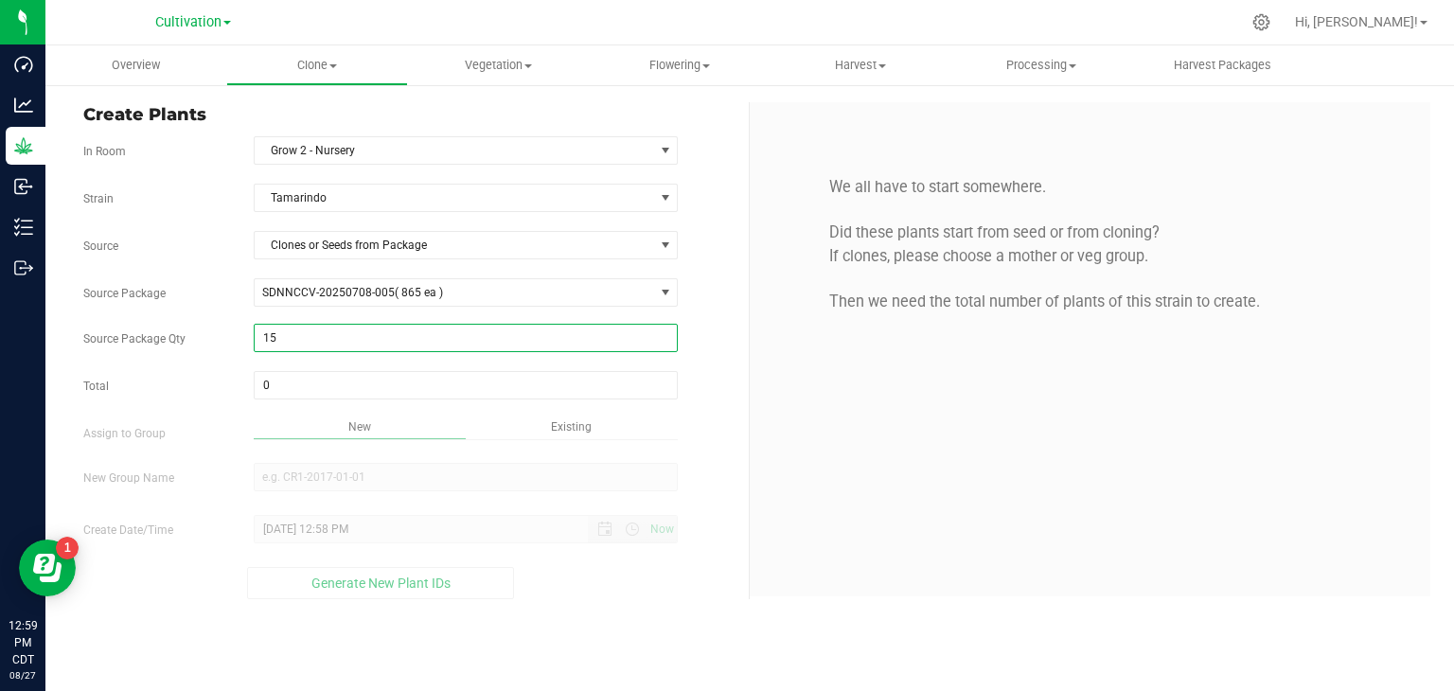
type input "1"
click at [227, 285] on label "Source Package" at bounding box center [154, 293] width 170 height 17
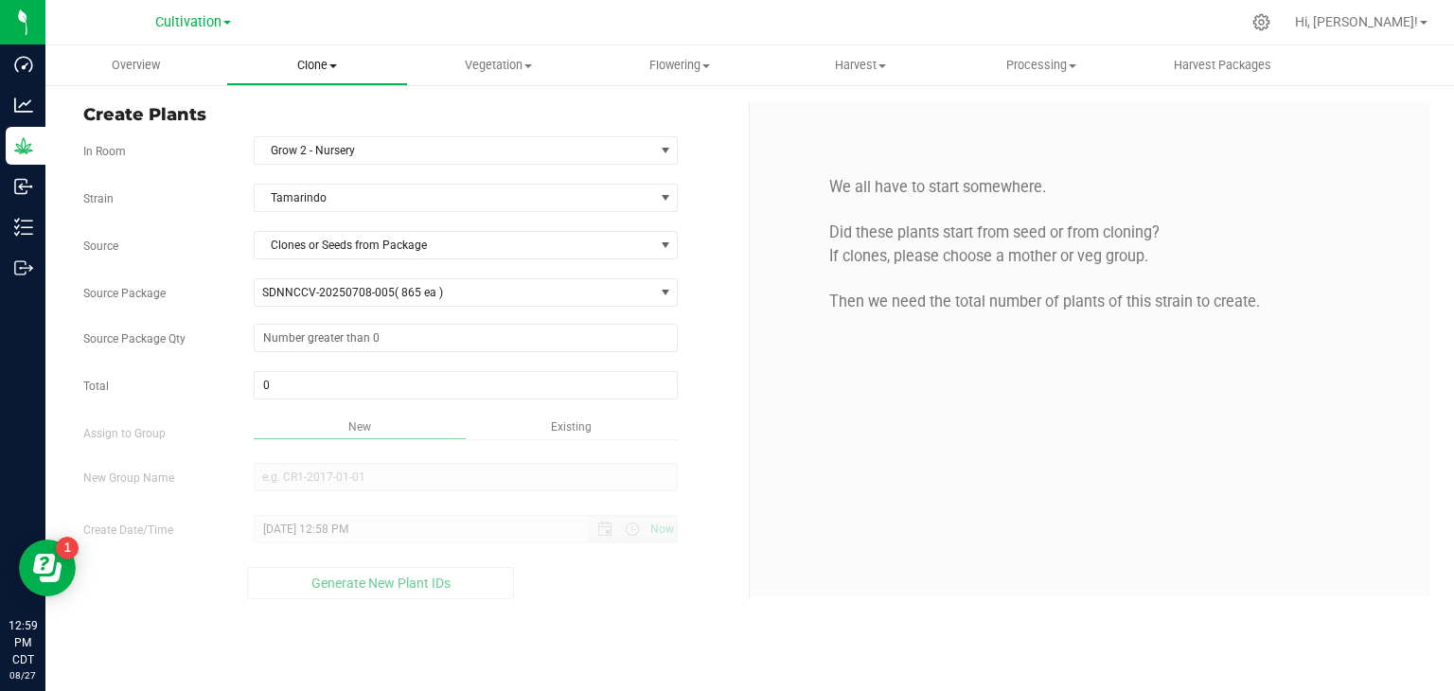
click at [310, 78] on uib-tab-heading "Clone Create plants Cloning groups Cloning plants Apply to plants" at bounding box center [316, 65] width 179 height 38
click at [312, 116] on span "Create plants" at bounding box center [293, 114] width 134 height 16
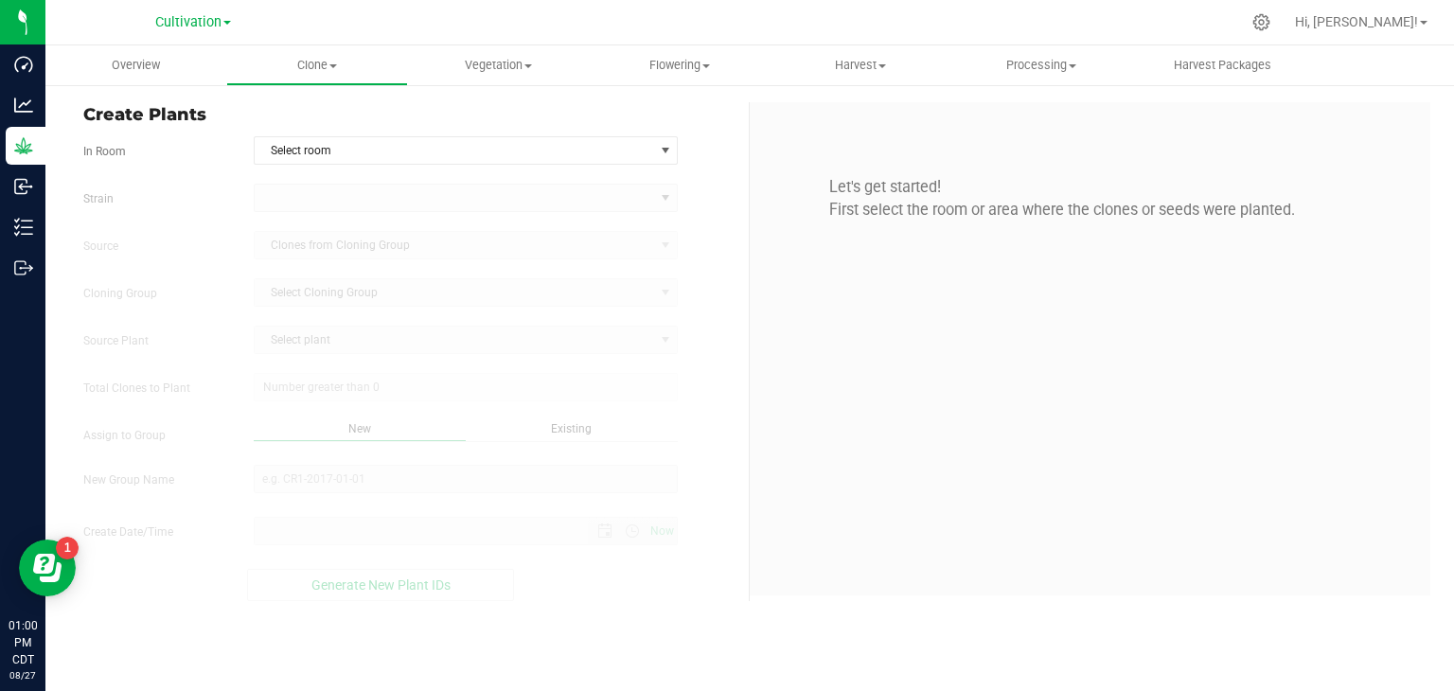
type input "[DATE] 1:00 PM"
click at [314, 51] on uib-tab-heading "Clone Create plants Cloning groups Cloning plants Apply to plants" at bounding box center [316, 65] width 179 height 38
click at [296, 134] on span "Cloning groups" at bounding box center [297, 137] width 143 height 16
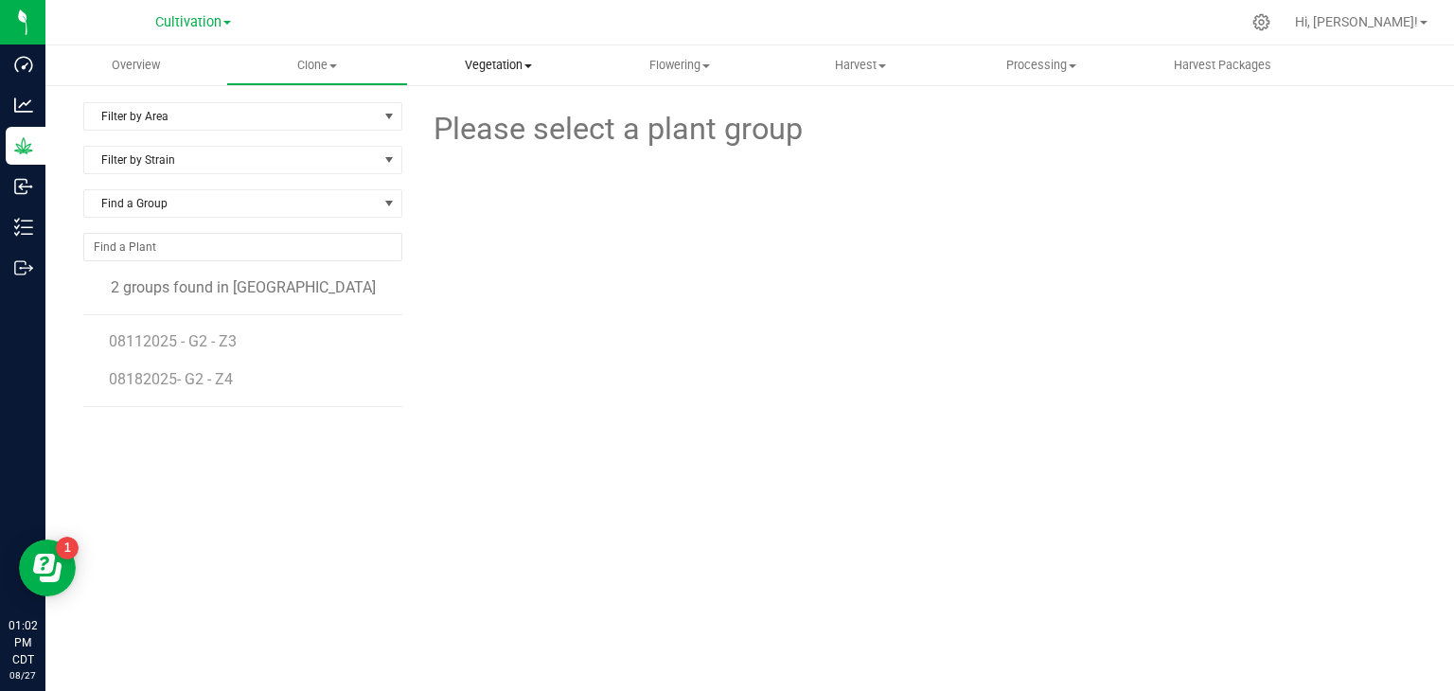
click at [533, 71] on span "Vegetation" at bounding box center [498, 65] width 179 height 17
click at [506, 114] on span "Veg groups" at bounding box center [468, 114] width 120 height 16
click at [336, 58] on span "Clone" at bounding box center [316, 65] width 179 height 17
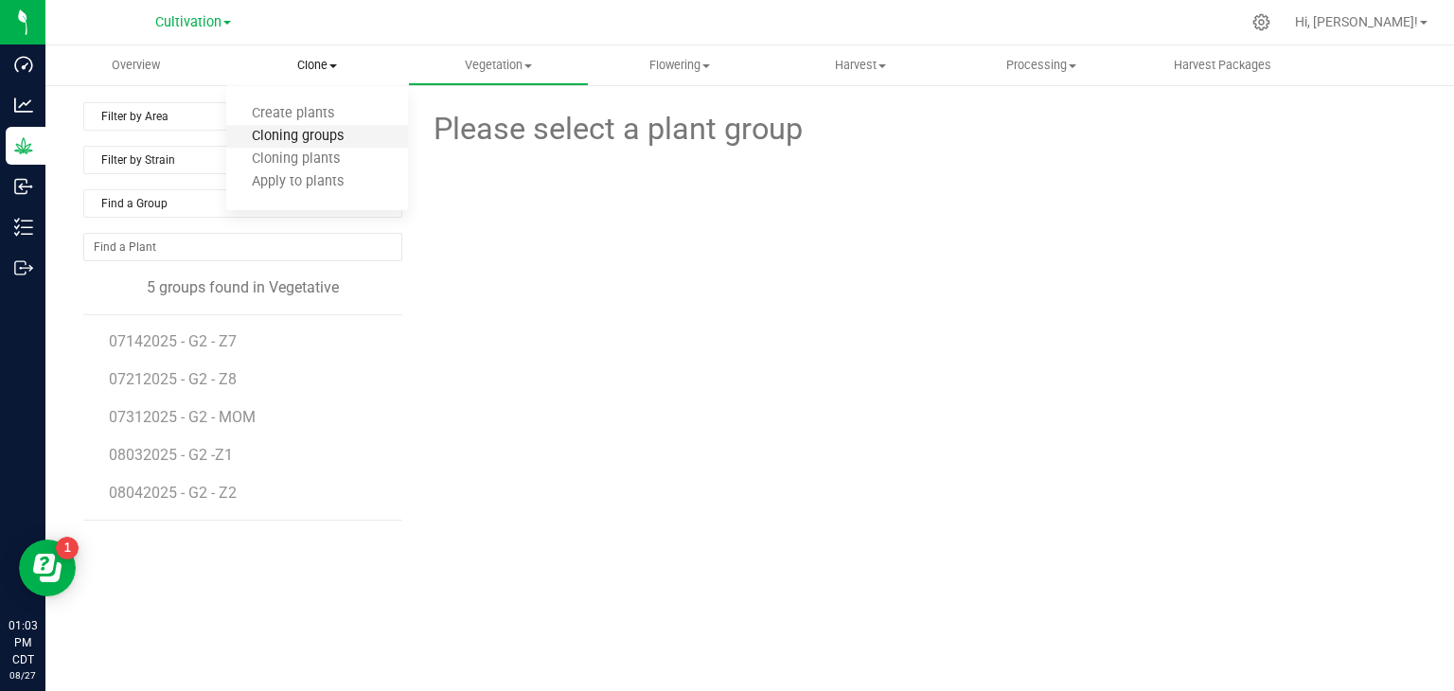
click at [346, 137] on span "Cloning groups" at bounding box center [297, 137] width 143 height 16
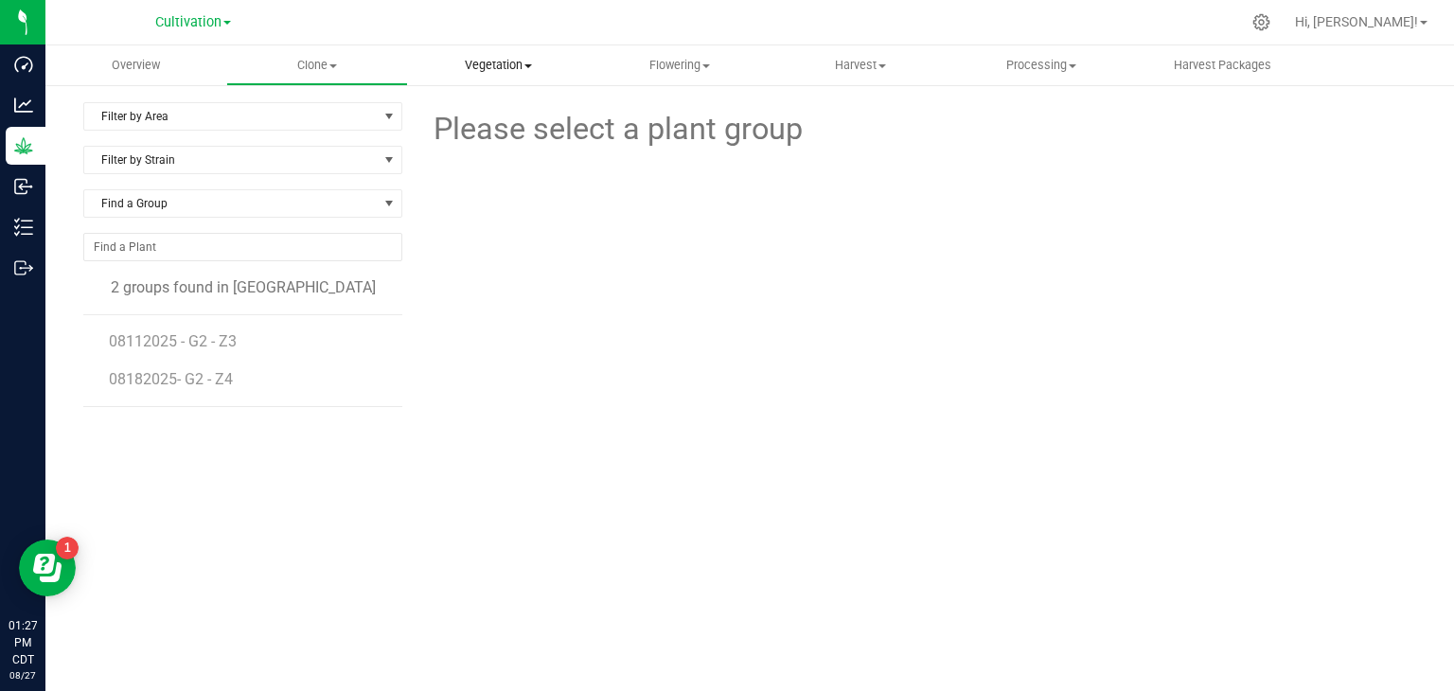
click at [490, 67] on span "Vegetation" at bounding box center [498, 65] width 179 height 17
click at [488, 164] on span "Mother groups" at bounding box center [478, 159] width 141 height 16
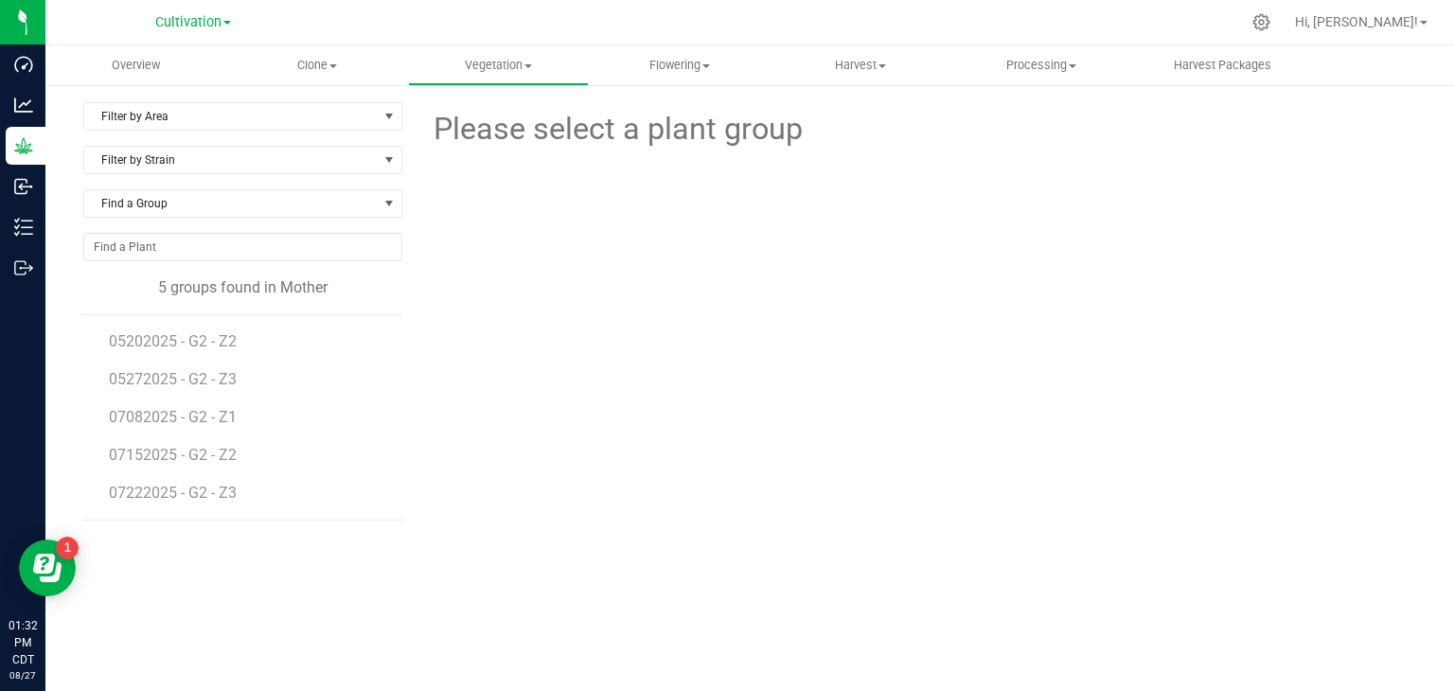
click at [242, 570] on div "Filter by Area Filter by Area All Grow 2 - Mother Room Filter by Strain Find a …" at bounding box center [249, 386] width 333 height 568
click at [336, 58] on span "Clone" at bounding box center [316, 65] width 179 height 17
click at [328, 134] on span "Cloning groups" at bounding box center [297, 137] width 143 height 16
click at [672, 72] on span "Flowering" at bounding box center [679, 65] width 179 height 17
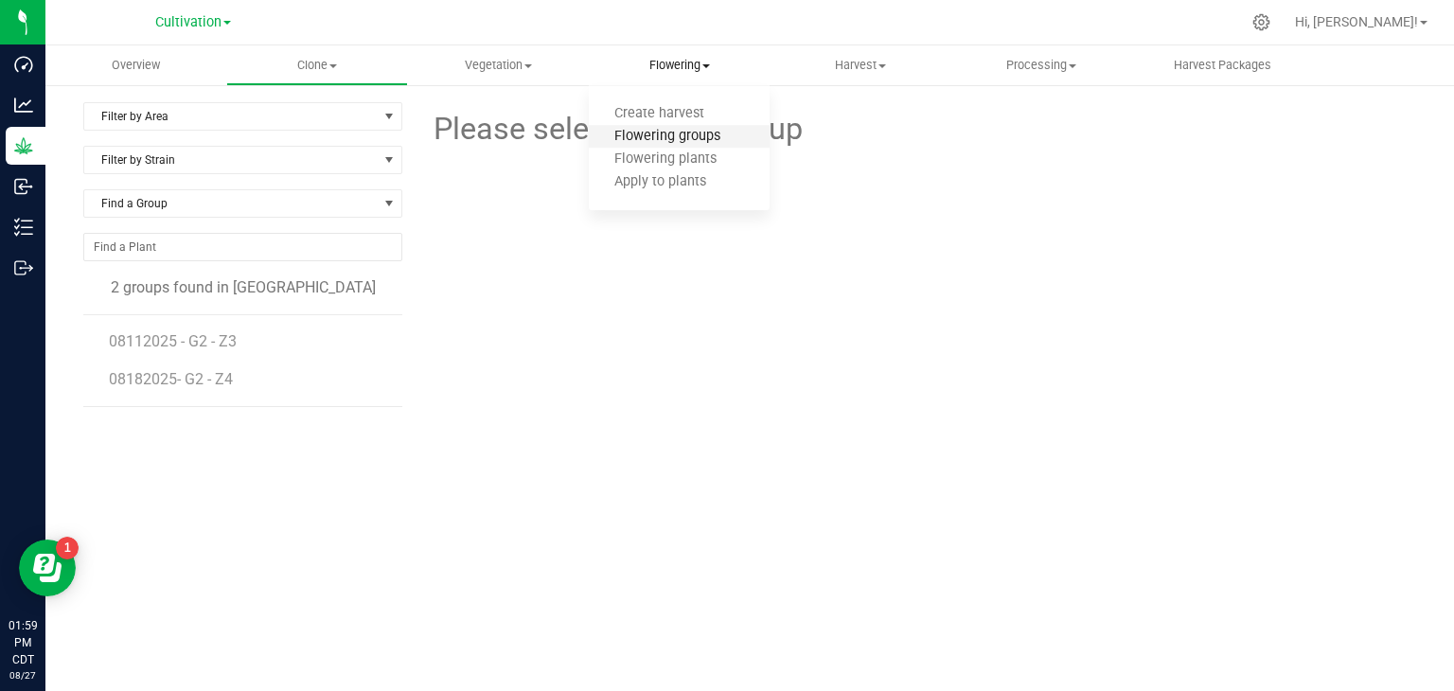
click at [681, 139] on span "Flowering groups" at bounding box center [667, 137] width 157 height 16
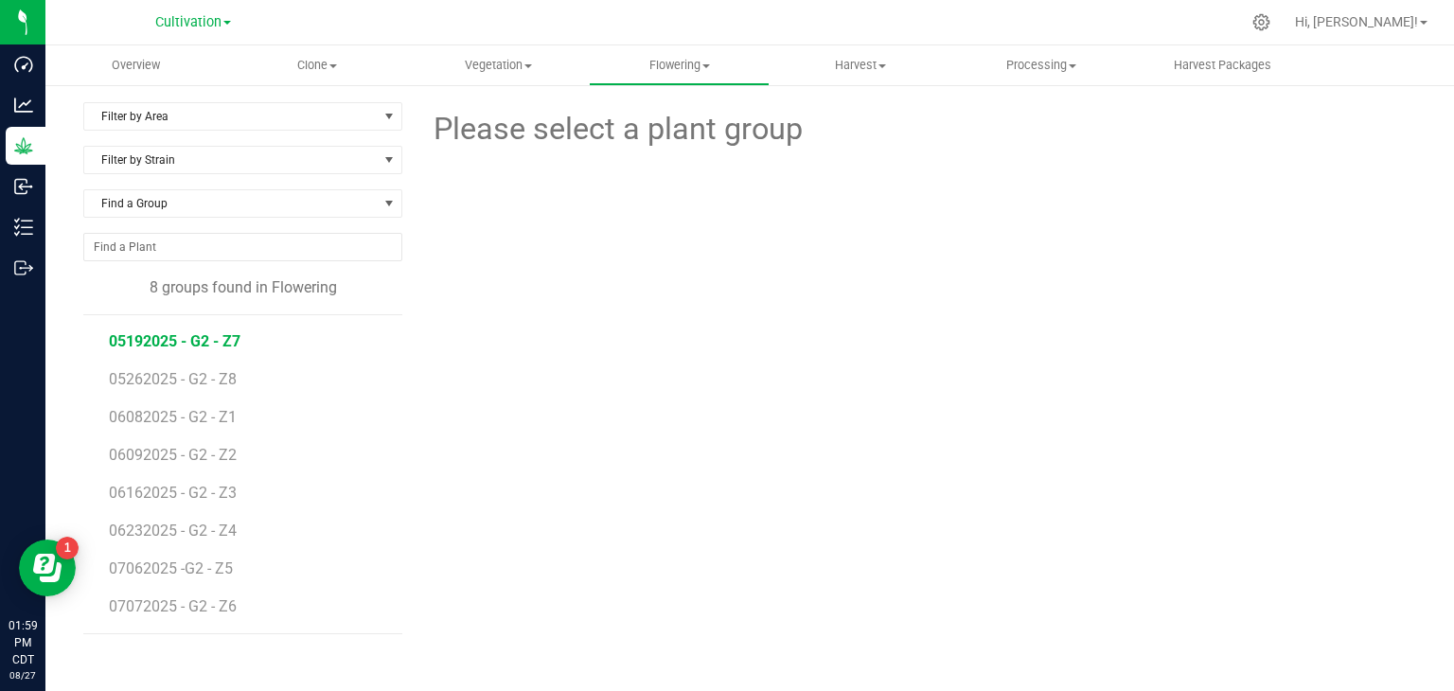
click at [220, 342] on span "05192025 - G2 - Z7" at bounding box center [175, 341] width 132 height 18
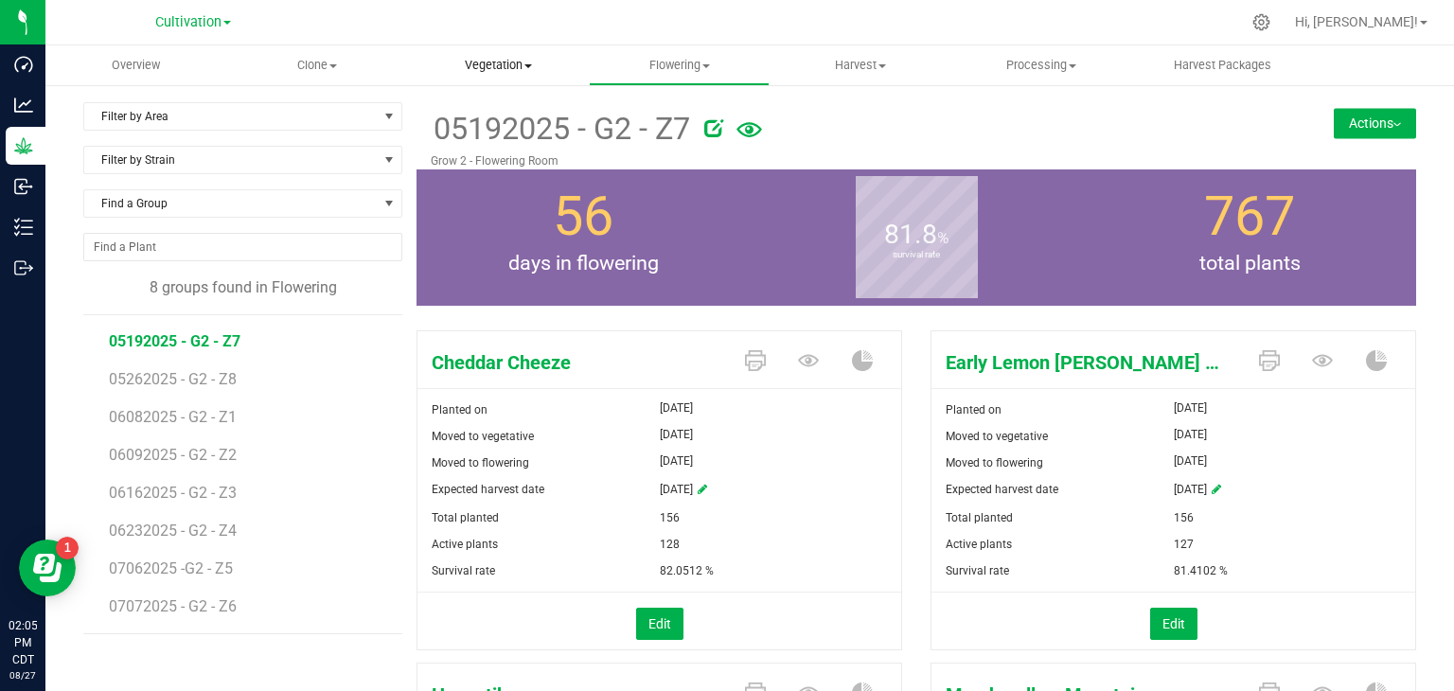
click at [537, 62] on span "Vegetation" at bounding box center [498, 65] width 179 height 17
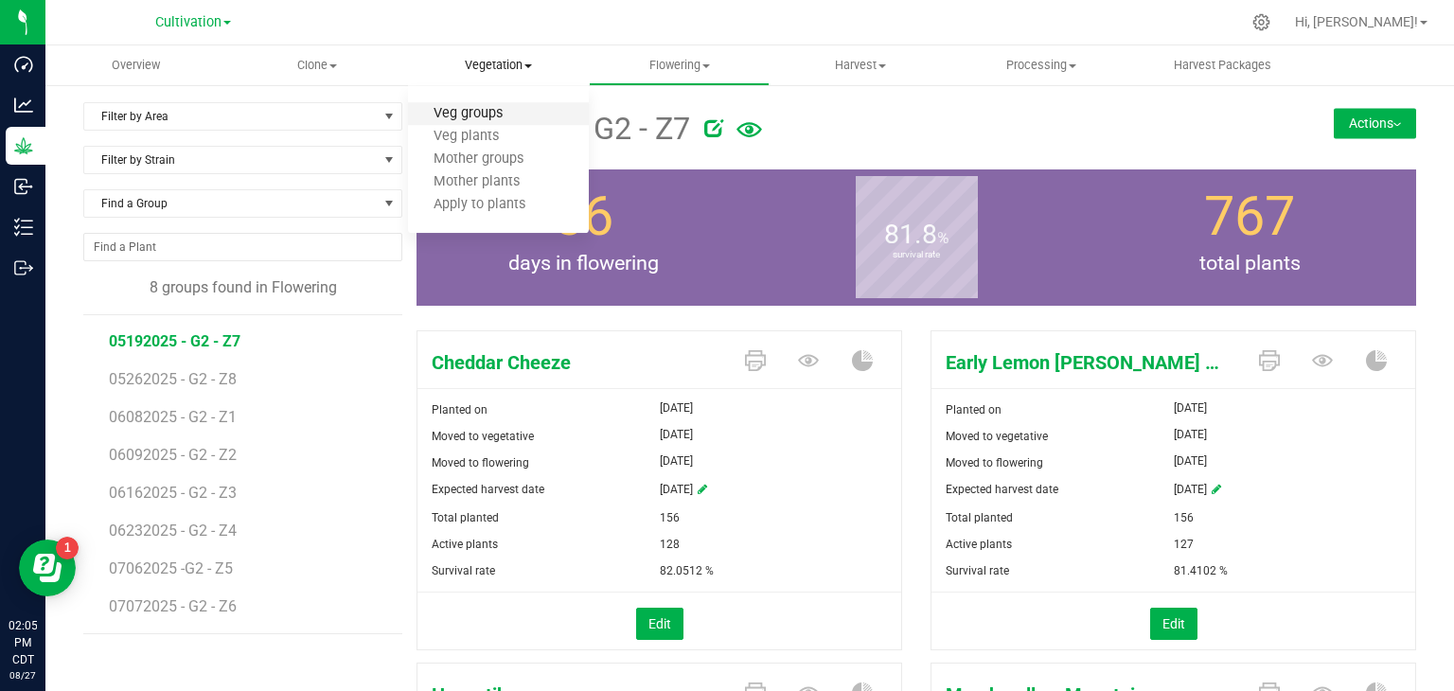
click at [504, 111] on span "Veg groups" at bounding box center [468, 114] width 120 height 16
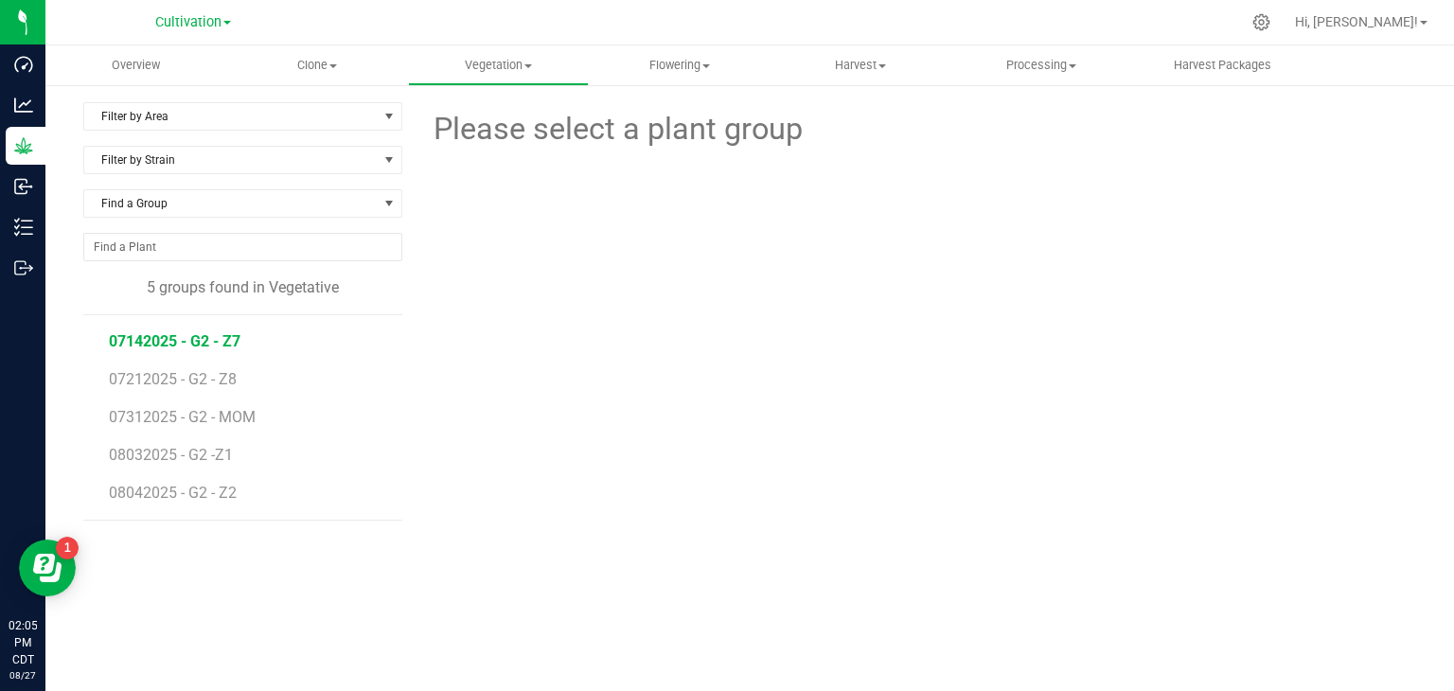
click at [194, 346] on span "07142025 - G2 - Z7" at bounding box center [175, 341] width 132 height 18
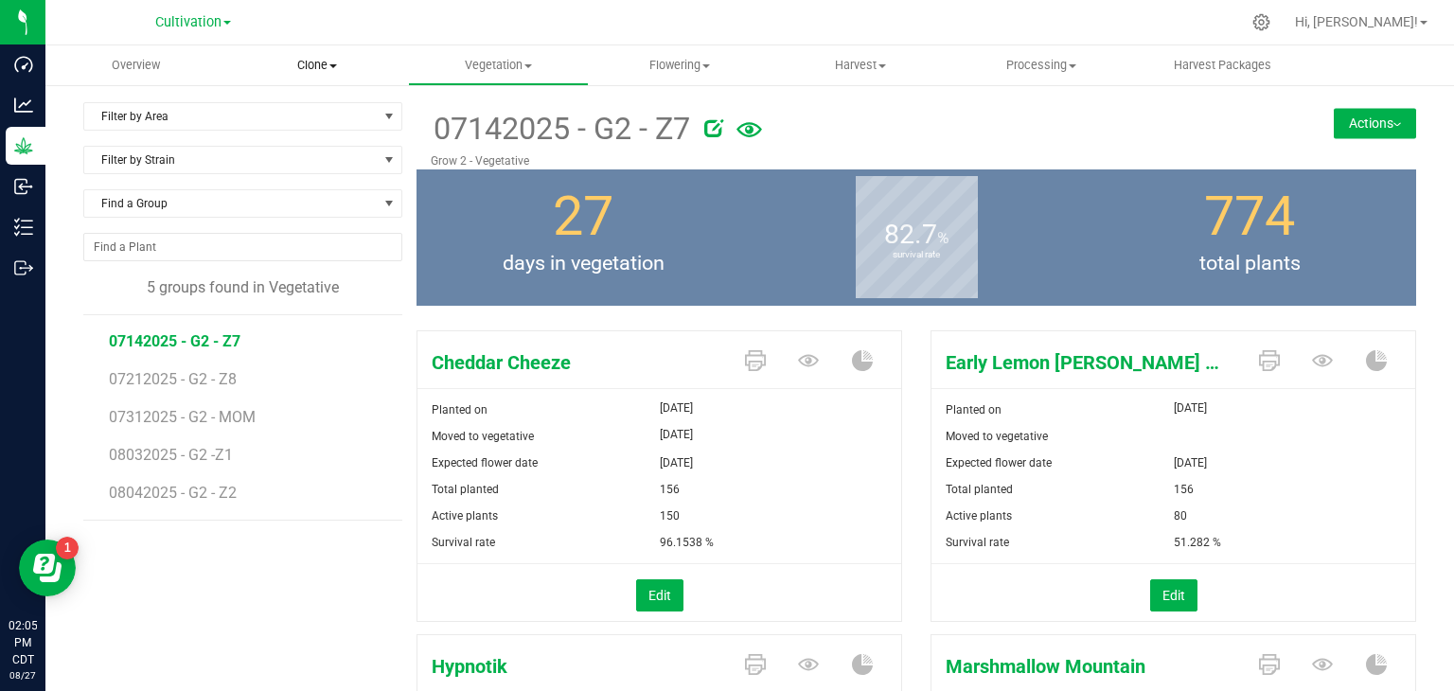
click at [325, 73] on uib-tab-heading "Clone Create plants Cloning groups Cloning plants Apply to plants" at bounding box center [316, 65] width 179 height 38
click at [314, 126] on li "Cloning groups" at bounding box center [316, 137] width 181 height 23
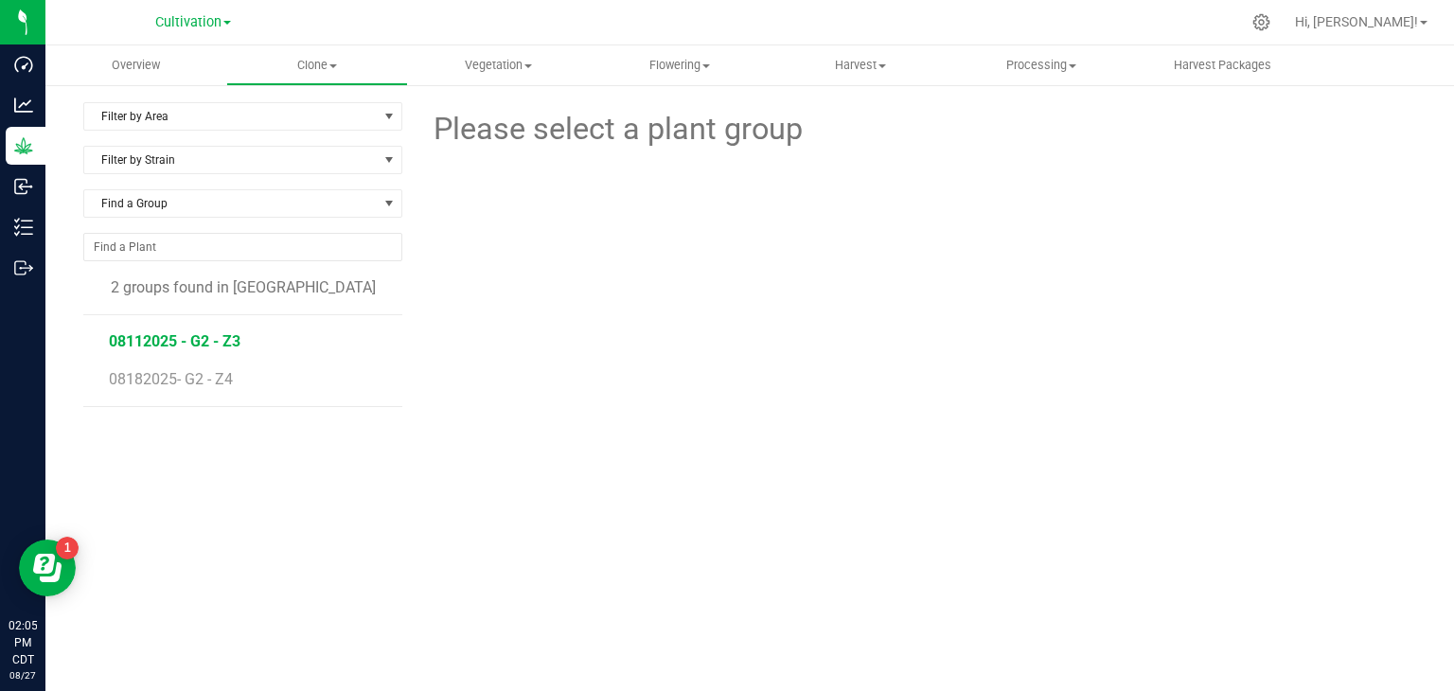
click at [223, 334] on span "08112025 - G2 - Z3" at bounding box center [175, 341] width 132 height 18
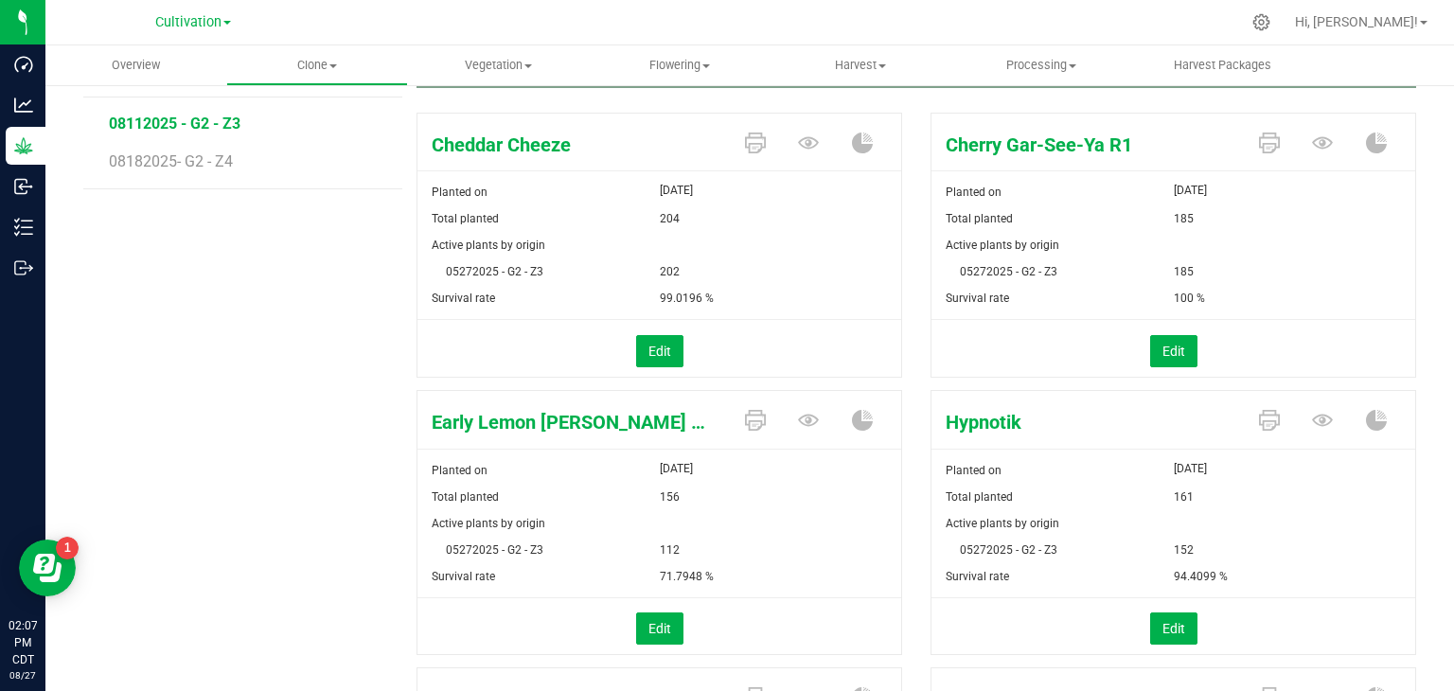
scroll to position [284, 0]
